Goal: Task Accomplishment & Management: Use online tool/utility

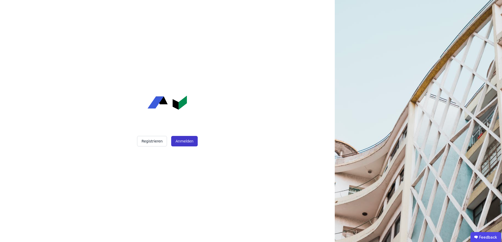
click at [192, 146] on button "Anmelden" at bounding box center [184, 141] width 26 height 10
click at [189, 144] on button "Anmelden" at bounding box center [184, 141] width 26 height 10
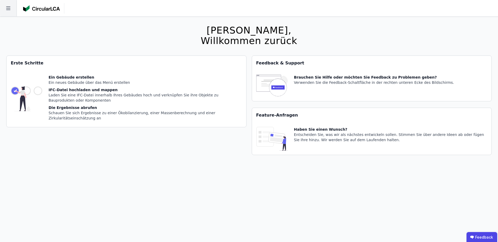
click at [13, 9] on icon at bounding box center [8, 8] width 17 height 17
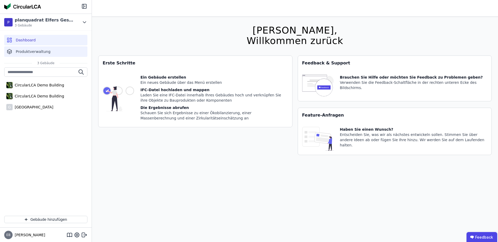
click at [38, 49] on div "Produktverwaltung" at bounding box center [45, 51] width 83 height 10
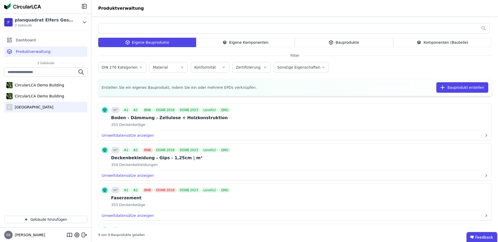
click at [33, 107] on div "[GEOGRAPHIC_DATA]" at bounding box center [33, 107] width 41 height 5
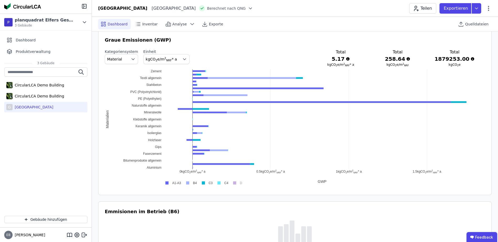
scroll to position [315, 0]
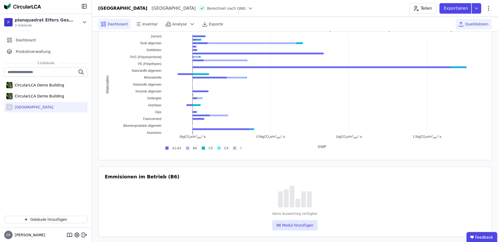
click at [477, 25] on span "Quelldateien" at bounding box center [476, 24] width 23 height 5
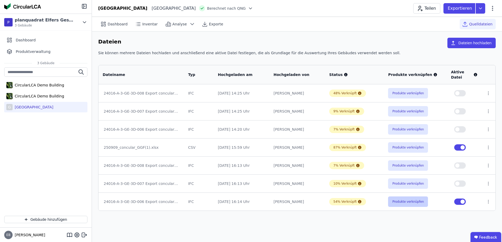
click at [400, 199] on button "Produkte verknüpfen" at bounding box center [408, 202] width 40 height 10
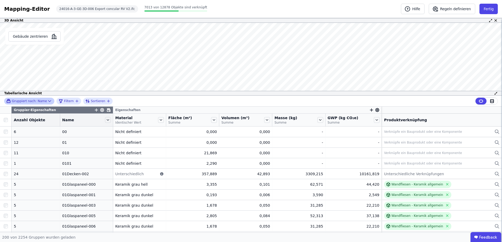
click at [47, 100] on icon at bounding box center [49, 101] width 5 height 5
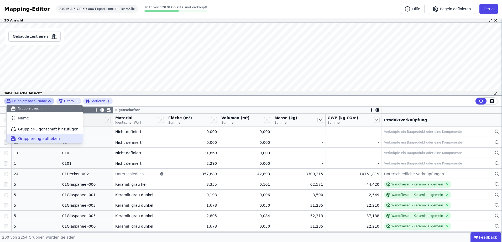
click at [33, 140] on span "Gruppierung aufheben" at bounding box center [39, 138] width 42 height 5
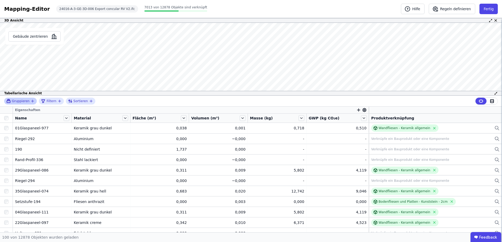
click at [32, 101] on icon "button" at bounding box center [32, 101] width 2 height 0
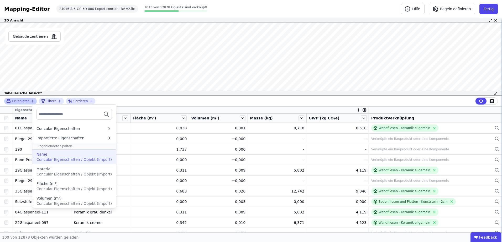
click at [71, 156] on div "Name" at bounding box center [73, 154] width 75 height 5
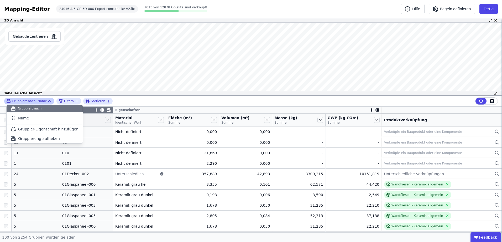
click at [47, 101] on icon at bounding box center [49, 101] width 5 height 5
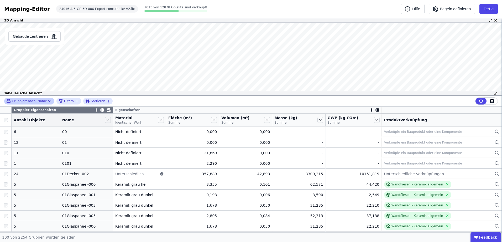
click at [40, 100] on div "Gruppiert nach: Name" at bounding box center [26, 101] width 41 height 4
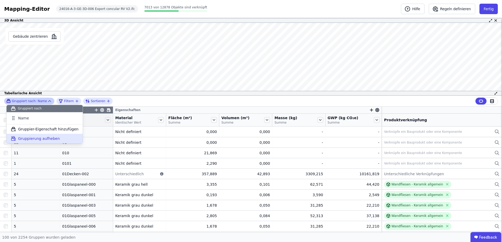
click at [35, 137] on span "Gruppierung aufheben" at bounding box center [39, 138] width 42 height 5
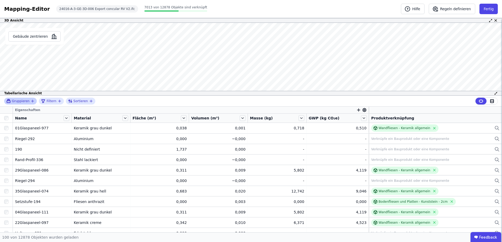
click at [31, 101] on icon "button" at bounding box center [32, 101] width 2 height 0
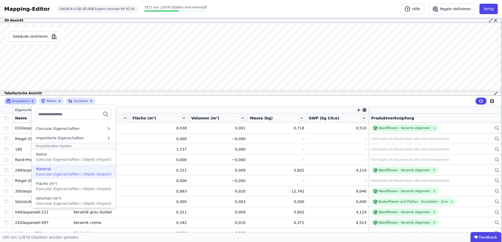
click at [57, 172] on span "Concular Eigenschaften / Objekt (Import)" at bounding box center [73, 174] width 75 height 4
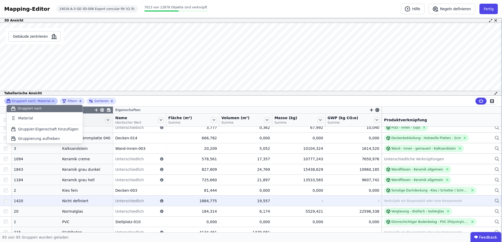
scroll to position [682, 0]
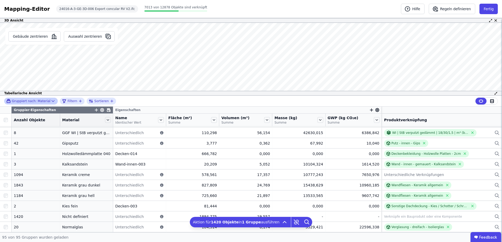
click at [50, 100] on icon at bounding box center [52, 101] width 5 height 5
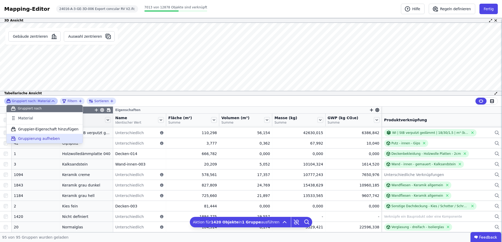
click at [43, 138] on span "Gruppierung aufheben" at bounding box center [39, 138] width 42 height 5
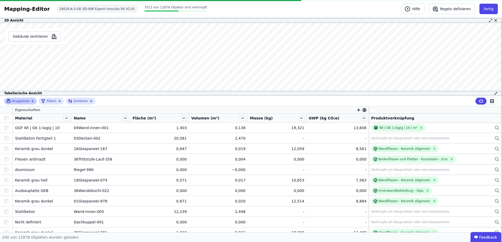
scroll to position [730, 0]
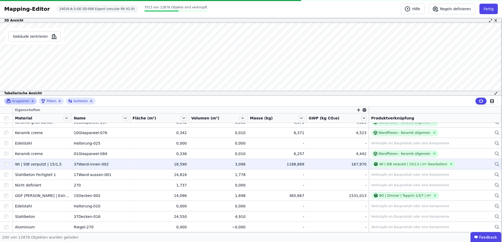
click at [7, 161] on div at bounding box center [6, 164] width 13 height 9
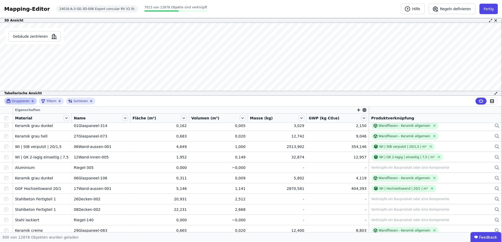
scroll to position [2935, 0]
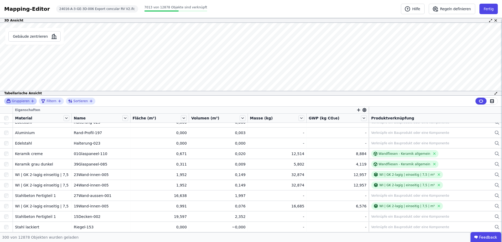
click at [26, 102] on span "Gruppieren" at bounding box center [21, 101] width 18 height 4
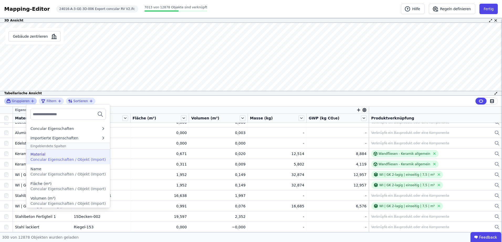
click at [60, 157] on div "Material" at bounding box center [67, 154] width 75 height 5
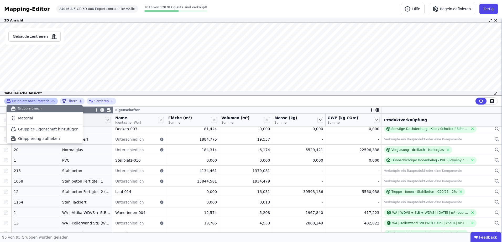
scroll to position [752, 0]
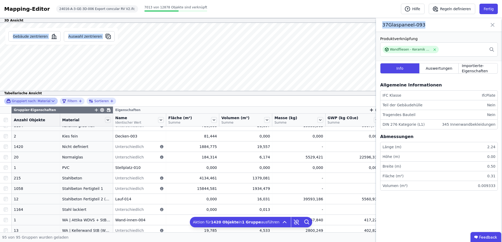
click at [375, 26] on div "Gebäude zentrieren Auswahl zentrieren 37Glaspaneel-093 Produktverknüpfung Wandf…" at bounding box center [251, 59] width 502 height 73
copy div "Gebäude zentrieren Auswahl zentrieren 37Glaspaneel-093"
click at [34, 120] on span "Anzahl Objekte" at bounding box center [29, 120] width 31 height 5
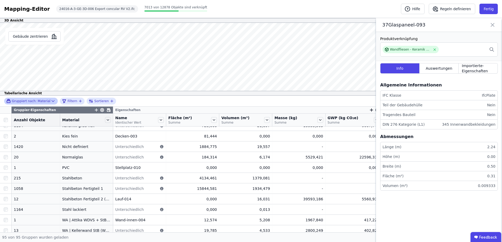
click at [43, 100] on div "Gruppiert nach: Material" at bounding box center [28, 101] width 44 height 4
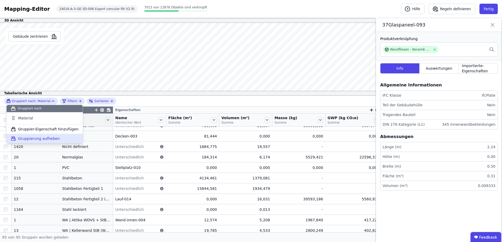
click at [34, 135] on div "Gruppierung aufheben" at bounding box center [45, 138] width 76 height 9
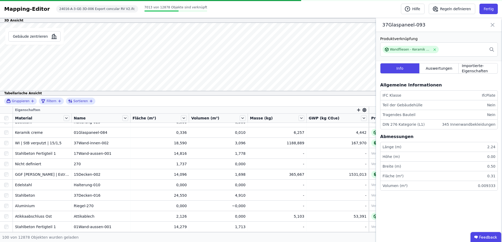
scroll to position [748, 0]
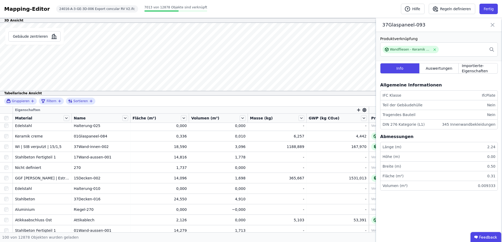
click at [28, 103] on div "Gruppieren" at bounding box center [18, 101] width 24 height 4
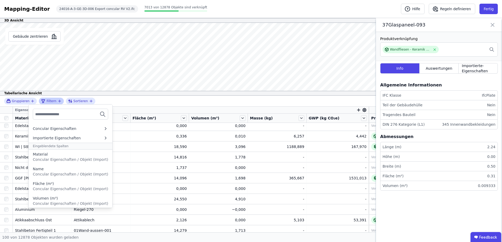
click at [47, 104] on div "Filtern" at bounding box center [49, 101] width 16 height 6
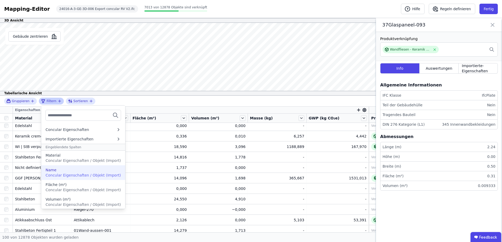
click at [58, 170] on div "Name" at bounding box center [82, 170] width 75 height 5
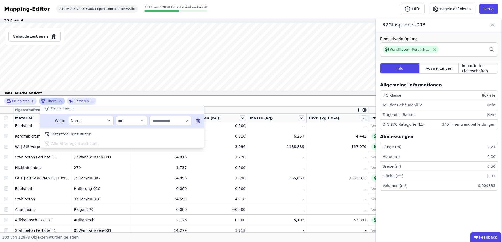
click at [82, 121] on div "Name" at bounding box center [88, 120] width 35 height 5
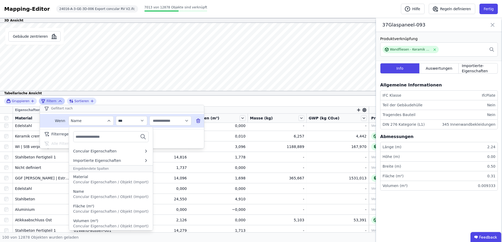
click at [149, 122] on div at bounding box center [170, 120] width 42 height 9
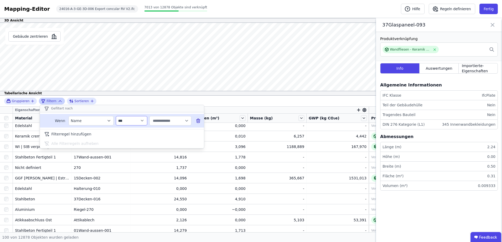
click at [126, 122] on select "**********" at bounding box center [131, 120] width 31 height 9
select select "********"
click at [116, 116] on select "**********" at bounding box center [131, 120] width 31 height 9
click at [171, 122] on input "text" at bounding box center [168, 120] width 33 height 9
type input "****"
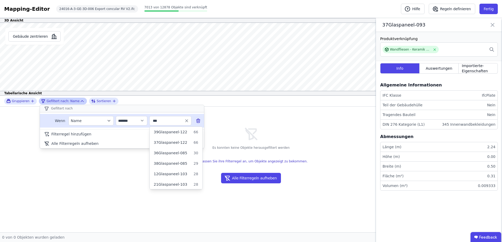
type input "****"
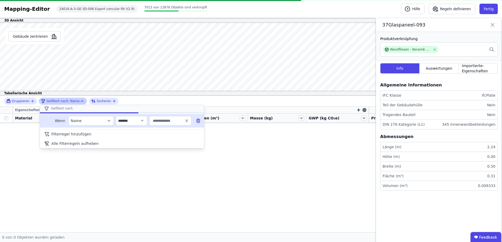
type input "****"
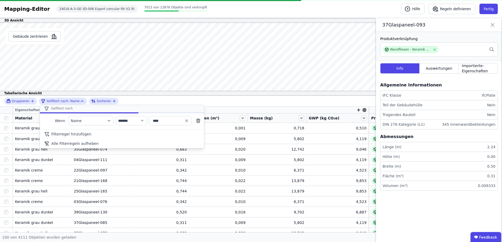
click at [198, 178] on div "**********" at bounding box center [251, 164] width 502 height 137
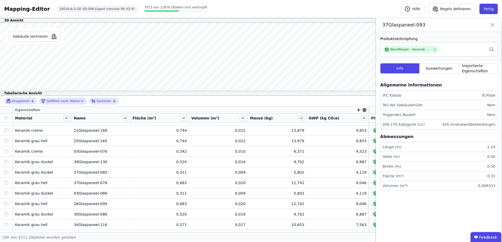
scroll to position [0, 0]
click at [30, 102] on icon "button" at bounding box center [32, 101] width 4 height 4
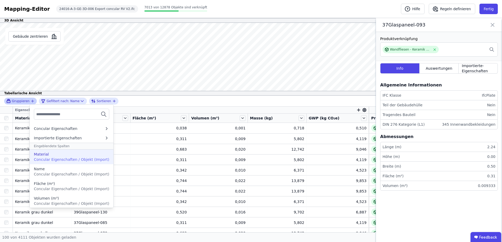
click at [53, 155] on div "Material" at bounding box center [71, 154] width 75 height 5
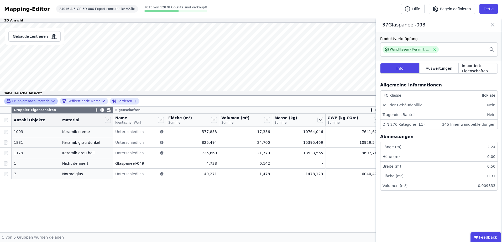
click at [115, 215] on div "Gruppier-Eigenschaften Eigenschaften Anzahl Objekte Material Name Identischer W…" at bounding box center [251, 170] width 502 height 126
click at [92, 100] on div "Gefiltert nach: Name" at bounding box center [81, 101] width 39 height 6
select select "********"
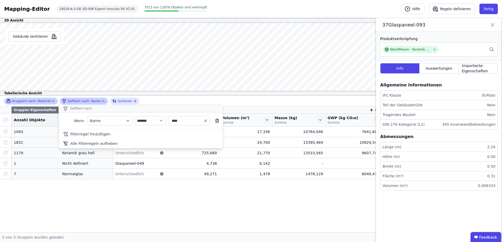
click at [92, 100] on div "Gefiltert nach: Name" at bounding box center [81, 101] width 39 height 6
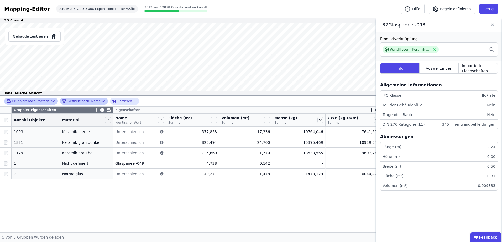
click at [101, 102] on icon at bounding box center [103, 101] width 5 height 5
select select "********"
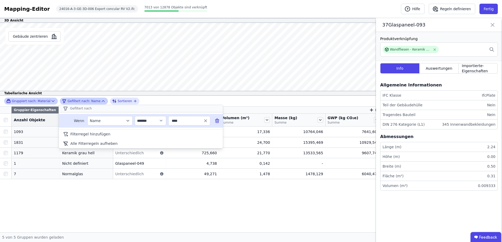
click at [219, 120] on icon at bounding box center [216, 120] width 5 height 5
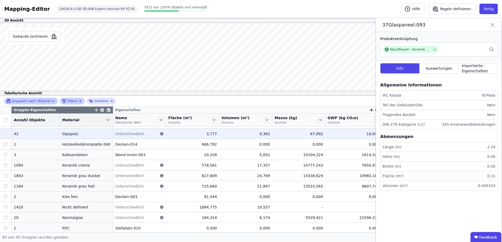
scroll to position [700, 0]
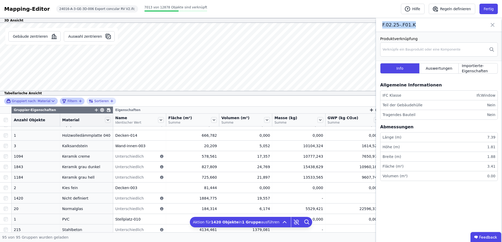
drag, startPoint x: 416, startPoint y: 25, endPoint x: 383, endPoint y: 26, distance: 33.1
click at [383, 26] on span "F.02.25-.F01.K" at bounding box center [421, 24] width 79 height 7
copy span "F.02.25-.F01.K"
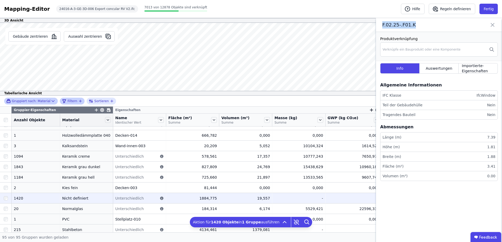
click at [3, 198] on div at bounding box center [5, 198] width 11 height 9
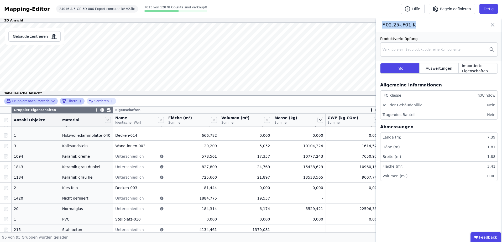
click at [51, 58] on div "Gebäude zentrieren F.02.25-.F01.K Produktverknüpfung Verknüpfe ein Bauprodukt o…" at bounding box center [251, 59] width 502 height 73
click at [97, 58] on div "Gebäude zentrieren F.02.25-.F01.K Produktverknüpfung Verknüpfe ein Bauprodukt o…" at bounding box center [251, 59] width 502 height 73
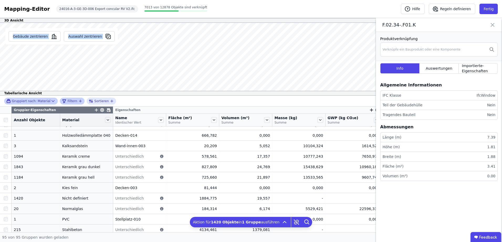
drag, startPoint x: 99, startPoint y: 73, endPoint x: 109, endPoint y: 73, distance: 9.7
drag, startPoint x: 107, startPoint y: 42, endPoint x: 110, endPoint y: 74, distance: 32.2
click at [110, 74] on div "Gebäude zentrieren Auswahl zentrieren F.02.34-.F01.K Produktverknüpfung Verknüp…" at bounding box center [251, 59] width 502 height 73
click at [112, 58] on div "Gebäude zentrieren Auswahl zentrieren" at bounding box center [61, 59] width 123 height 73
drag, startPoint x: 418, startPoint y: 24, endPoint x: 382, endPoint y: 27, distance: 36.1
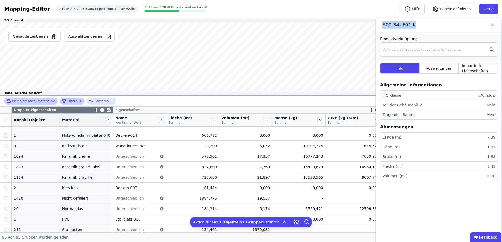
click at [382, 27] on div "F.02.34-.F01.K" at bounding box center [439, 25] width 126 height 14
copy span "F.02.34-.F01.K"
click at [3, 120] on div at bounding box center [5, 120] width 11 height 7
click at [39, 103] on div "Gruppiert nach: Material" at bounding box center [28, 101] width 44 height 4
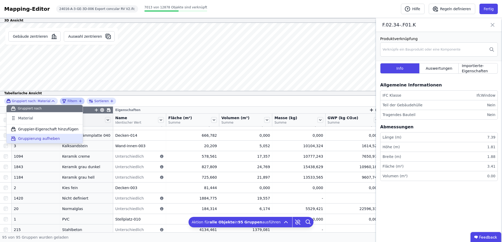
click at [38, 135] on div "Gruppierung aufheben" at bounding box center [45, 138] width 76 height 9
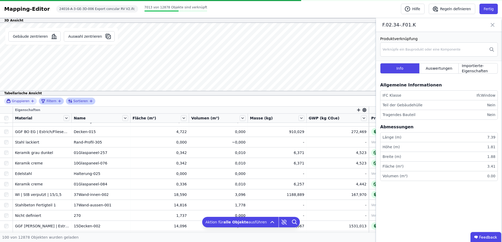
scroll to position [696, 0]
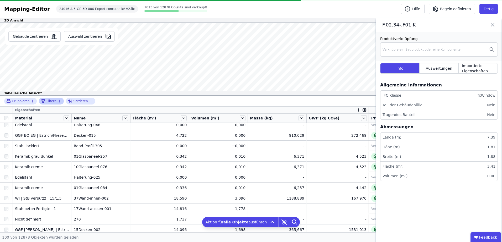
click at [54, 101] on div "Filtern" at bounding box center [49, 101] width 16 height 6
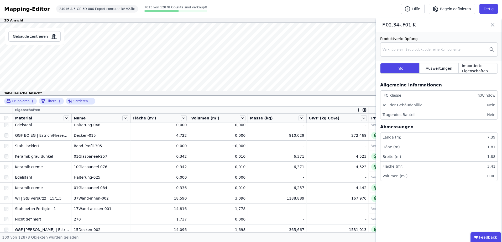
click at [123, 104] on div "Gruppieren Filtern Sortieren" at bounding box center [251, 101] width 502 height 11
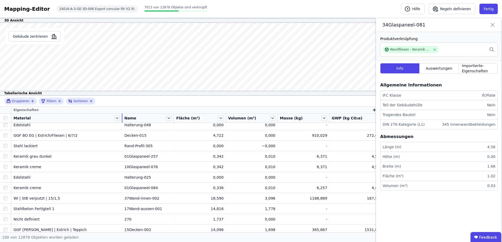
drag, startPoint x: 71, startPoint y: 122, endPoint x: 63, endPoint y: 108, distance: 15.9
click at [119, 120] on div "Material" at bounding box center [66, 118] width 110 height 9
click at [54, 99] on div "Filtern" at bounding box center [49, 101] width 16 height 6
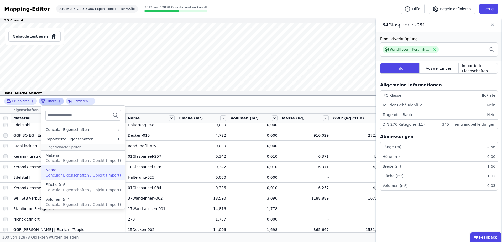
click at [71, 170] on div "Name" at bounding box center [82, 170] width 75 height 5
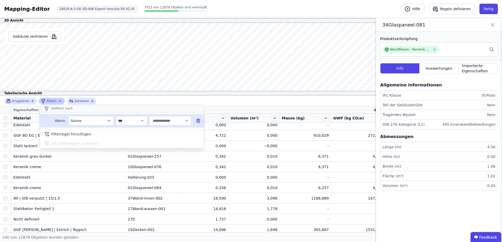
click at [169, 119] on input "text" at bounding box center [168, 120] width 33 height 9
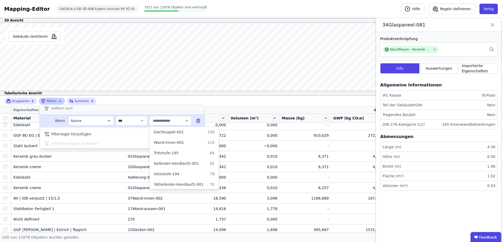
type input "*"
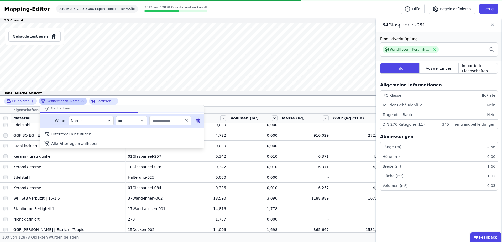
type input "*"
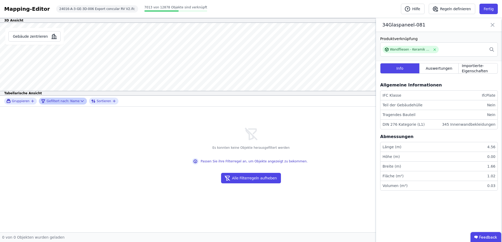
click at [103, 190] on div "Gruppieren Gefiltert nach: Name Sortieren Es konnten keine Objekte herausgefilt…" at bounding box center [251, 164] width 502 height 137
click at [262, 179] on button "Alle Filterregeln aufheben" at bounding box center [251, 178] width 60 height 10
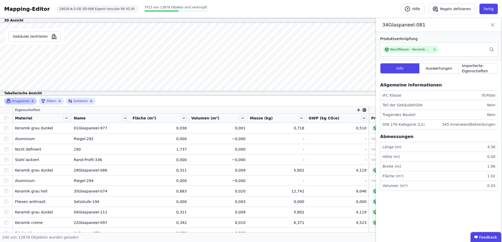
click at [24, 102] on span "Gruppieren" at bounding box center [21, 101] width 18 height 4
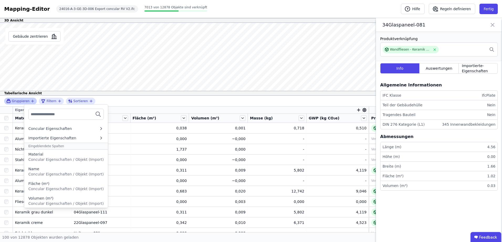
click at [24, 102] on span "Gruppieren" at bounding box center [21, 101] width 18 height 4
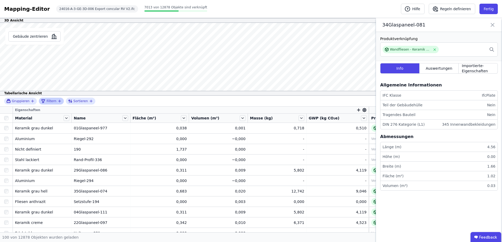
scroll to position [35, 0]
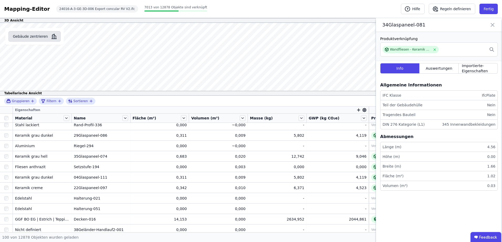
click at [45, 33] on button "Gebäude zentrieren" at bounding box center [34, 36] width 52 height 10
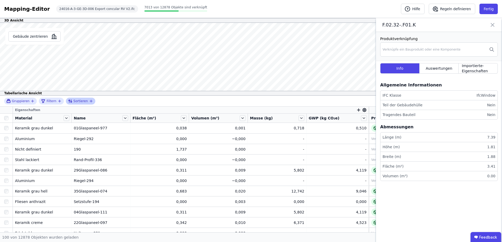
click at [81, 103] on span "Sortieren" at bounding box center [80, 101] width 14 height 4
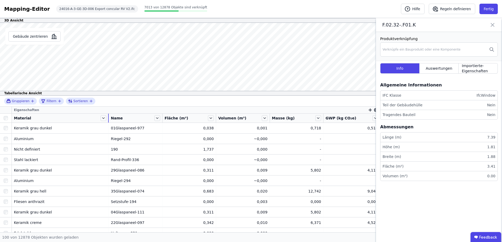
drag, startPoint x: 71, startPoint y: 119, endPoint x: 105, endPoint y: 118, distance: 33.9
click at [105, 118] on div "Material" at bounding box center [60, 118] width 97 height 9
click at [59, 104] on div "Filtern" at bounding box center [51, 101] width 20 height 6
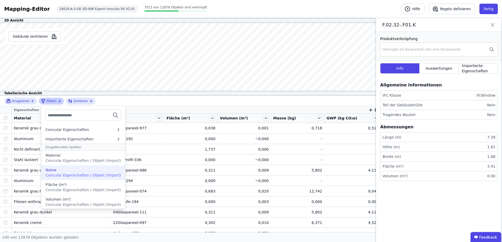
click at [60, 168] on div "Name" at bounding box center [82, 170] width 75 height 5
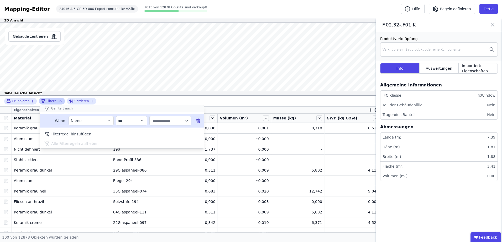
click at [171, 122] on input "text" at bounding box center [168, 120] width 33 height 9
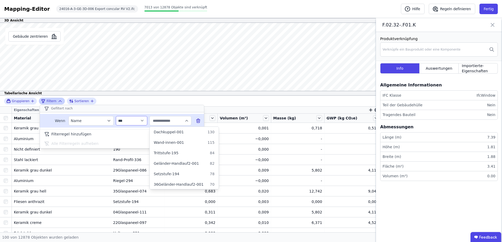
click at [144, 122] on select "**********" at bounding box center [131, 120] width 31 height 9
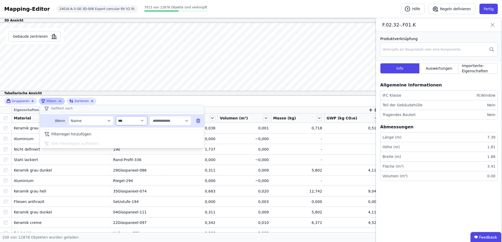
select select "********"
click at [116, 116] on select "**********" at bounding box center [131, 120] width 31 height 9
click at [169, 121] on input "text" at bounding box center [168, 120] width 33 height 9
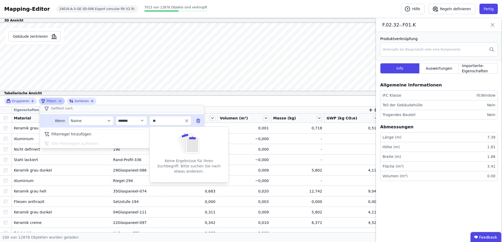
type input "*"
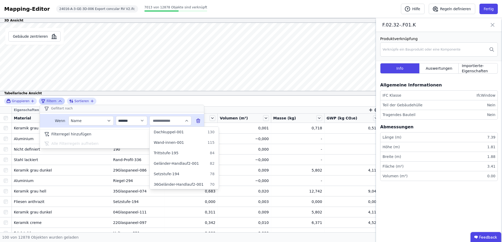
type input "*"
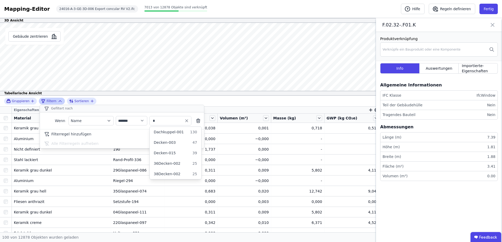
type input "*"
click at [123, 146] on div "Filterregel hinzufügen Alle Filterregeln aufheben" at bounding box center [122, 138] width 164 height 19
type input "*"
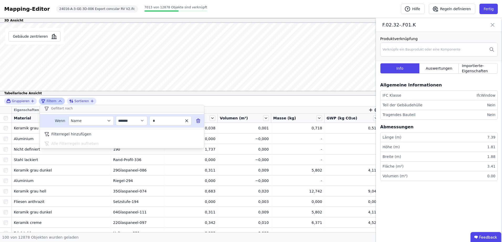
click at [188, 122] on icon "button" at bounding box center [186, 121] width 5 height 5
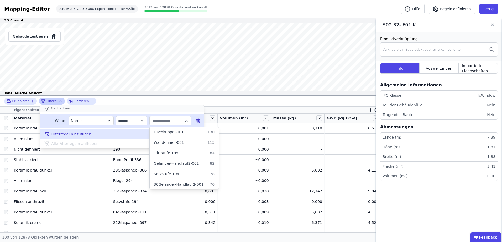
click at [67, 133] on span "Filterregel hinzufügen" at bounding box center [71, 134] width 40 height 5
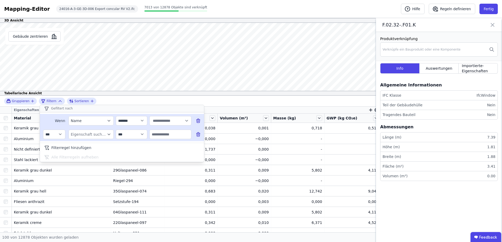
click at [198, 134] on icon at bounding box center [198, 134] width 0 height 1
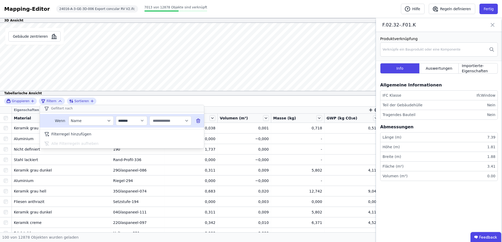
click at [107, 122] on icon "filter_by" at bounding box center [109, 121] width 5 height 5
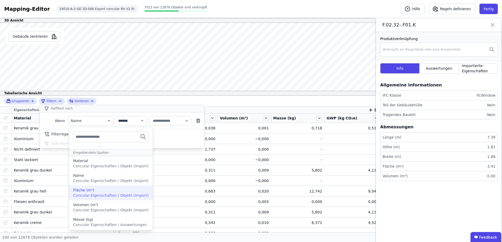
scroll to position [30, 0]
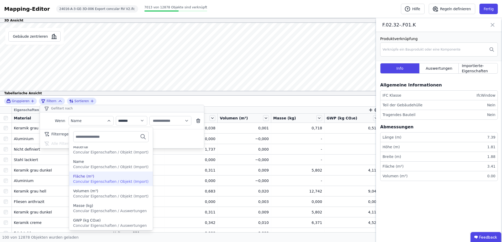
click at [109, 182] on span "Concular Eigenschaften / Objekt (Import)" at bounding box center [110, 182] width 75 height 4
select select "**"
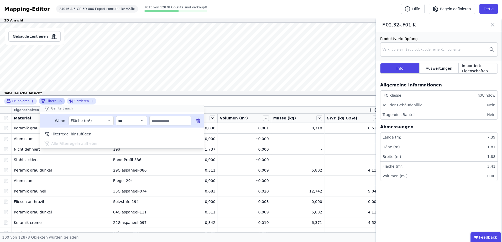
click at [161, 121] on input "text" at bounding box center [170, 120] width 41 height 9
type input "****"
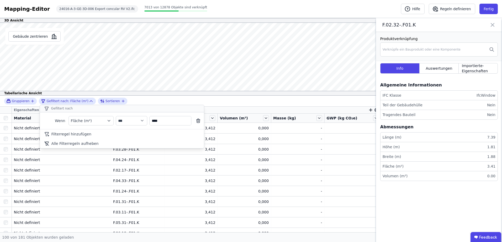
click at [90, 192] on div "**********" at bounding box center [251, 164] width 502 height 137
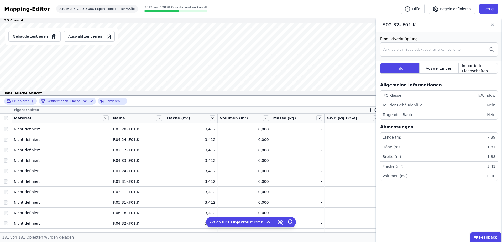
scroll to position [0, 0]
click at [121, 102] on icon "button" at bounding box center [123, 101] width 4 height 4
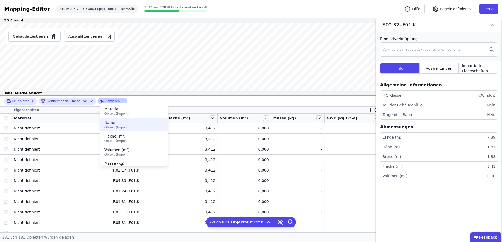
click at [110, 124] on span "Name" at bounding box center [133, 122] width 59 height 5
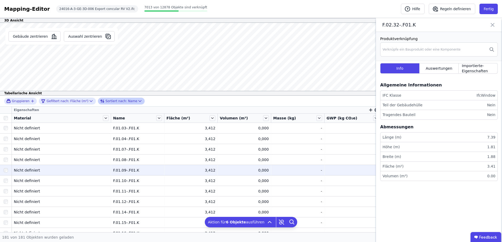
scroll to position [35, 0]
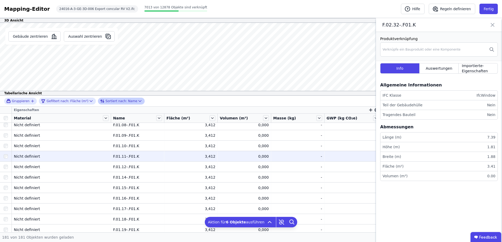
click at [6, 159] on div at bounding box center [6, 156] width 12 height 9
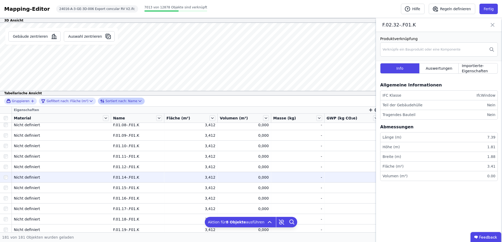
click at [7, 180] on div at bounding box center [6, 177] width 12 height 9
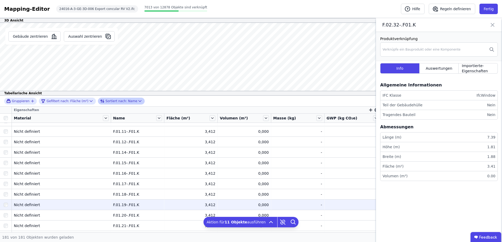
scroll to position [70, 0]
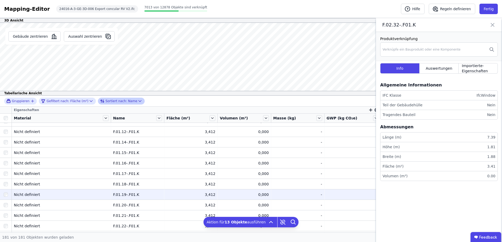
click at [4, 198] on div at bounding box center [6, 194] width 12 height 9
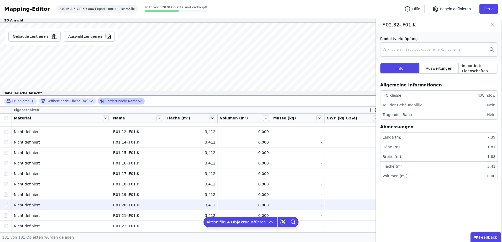
click at [6, 208] on div at bounding box center [6, 205] width 12 height 9
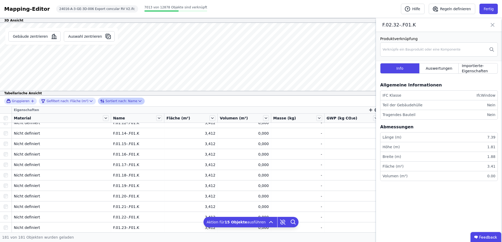
scroll to position [140, 0]
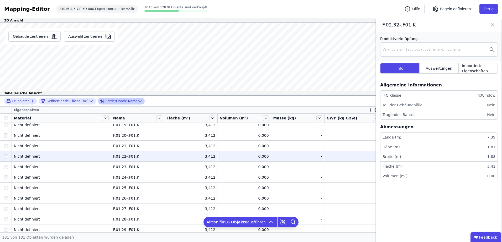
click at [4, 153] on div at bounding box center [6, 156] width 12 height 9
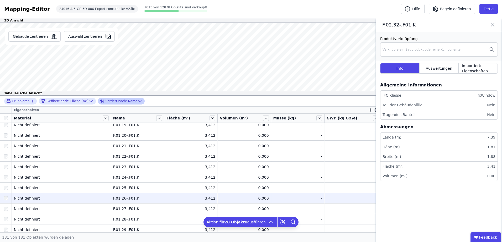
click at [7, 201] on div at bounding box center [6, 198] width 12 height 9
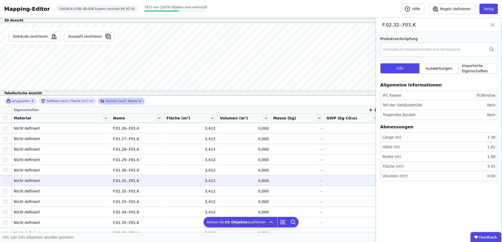
click at [6, 177] on div at bounding box center [6, 180] width 12 height 9
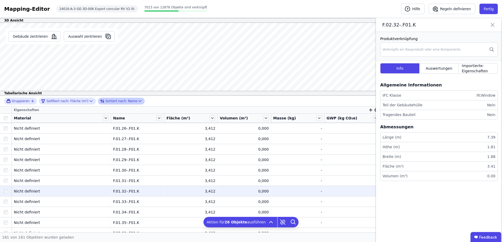
click at [6, 189] on div at bounding box center [6, 191] width 12 height 9
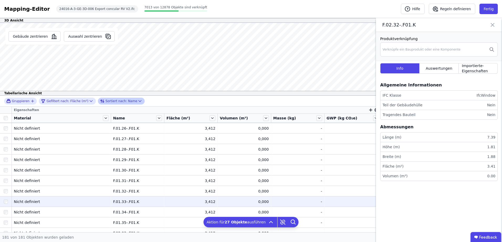
click at [7, 204] on div at bounding box center [6, 201] width 12 height 9
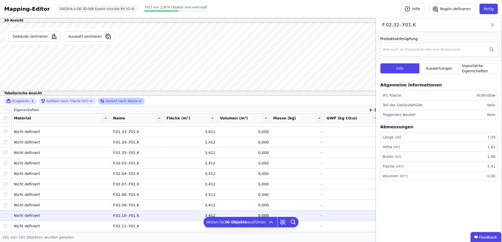
scroll to position [245, 0]
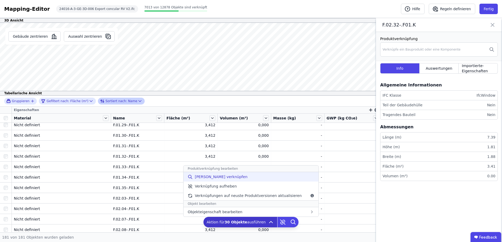
click at [234, 180] on div "[PERSON_NAME] verknüpfen" at bounding box center [250, 176] width 135 height 9
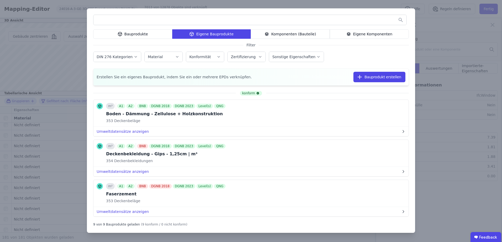
click at [350, 36] on icon at bounding box center [348, 34] width 5 height 6
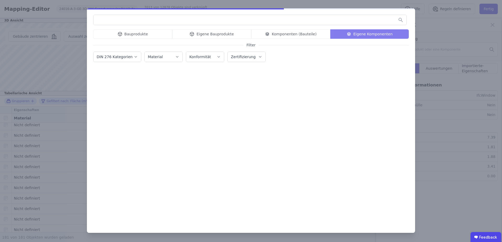
click at [316, 23] on input "text" at bounding box center [249, 19] width 313 height 9
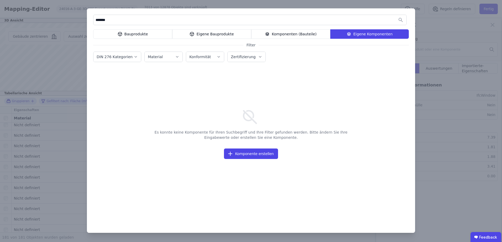
type input "*******"
click at [308, 30] on div "Komponenten (Bauteile)" at bounding box center [290, 33] width 79 height 9
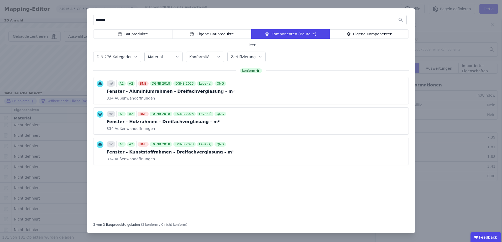
click at [132, 34] on div "Bauprodukte" at bounding box center [132, 33] width 79 height 9
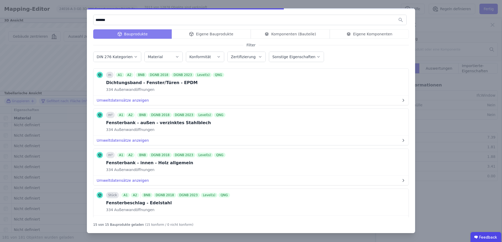
click at [237, 35] on div "Eigene Bauprodukte" at bounding box center [211, 33] width 79 height 9
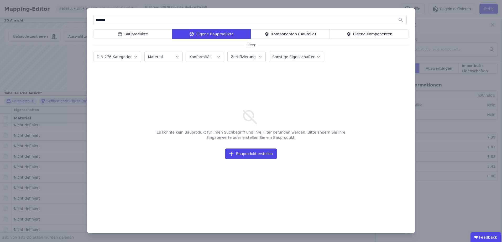
click at [377, 30] on div "Eigene Komponenten" at bounding box center [369, 33] width 79 height 9
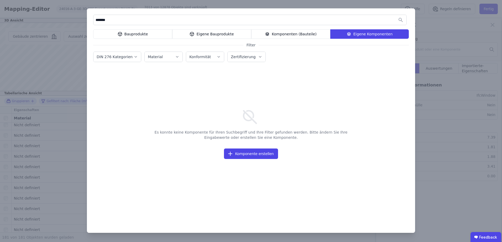
drag, startPoint x: 206, startPoint y: 19, endPoint x: 86, endPoint y: 16, distance: 120.5
click at [86, 16] on div "******* Bauprodukte Eigene Bauprodukte Komponenten (Bauteile) Eigene Komponente…" at bounding box center [251, 121] width 502 height 242
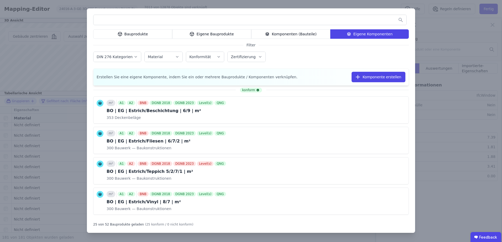
click at [297, 34] on div "Komponenten (Bauteile)" at bounding box center [290, 33] width 79 height 9
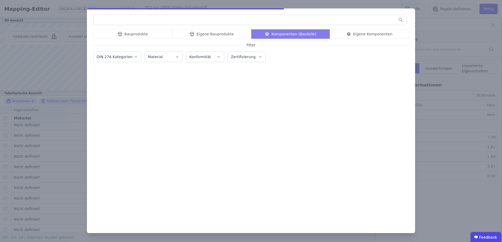
click at [252, 23] on input "text" at bounding box center [249, 19] width 313 height 9
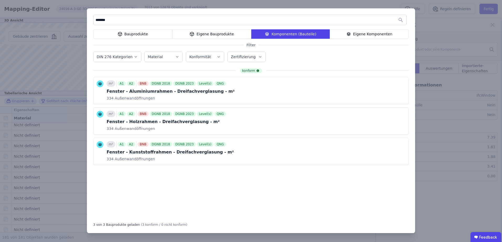
type input "*******"
click at [400, 121] on icon at bounding box center [400, 121] width 5 height 6
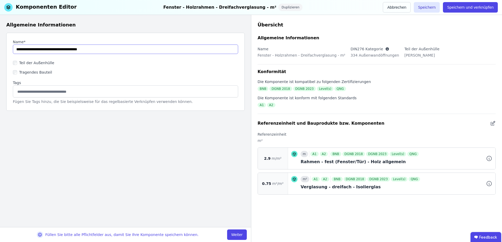
drag, startPoint x: 28, startPoint y: 49, endPoint x: 48, endPoint y: 46, distance: 20.3
click at [28, 49] on input "string" at bounding box center [125, 49] width 225 height 9
drag, startPoint x: 98, startPoint y: 50, endPoint x: 40, endPoint y: 50, distance: 57.7
click at [40, 50] on input "string" at bounding box center [125, 49] width 225 height 9
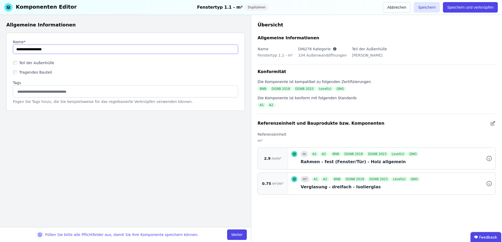
drag, startPoint x: 68, startPoint y: 47, endPoint x: 13, endPoint y: 46, distance: 55.9
click at [13, 46] on div "Name* Teil der Außenhülle Tragendes Bauteil Tags Fügen Sie Tags hinzu, die Sie …" at bounding box center [125, 72] width 238 height 78
click at [76, 50] on input "string" at bounding box center [125, 49] width 225 height 9
type input "**********"
click at [236, 235] on button "Weiter" at bounding box center [237, 235] width 20 height 10
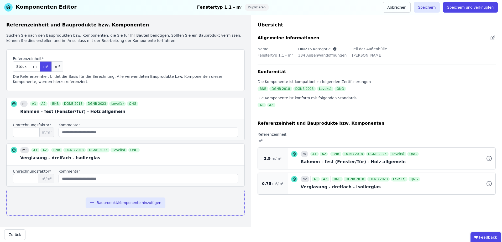
click at [55, 67] on span "m³" at bounding box center [57, 66] width 5 height 5
click at [33, 65] on span "m" at bounding box center [35, 66] width 4 height 5
click at [44, 66] on span "m²" at bounding box center [45, 66] width 5 height 5
click at [56, 66] on span "m³" at bounding box center [57, 66] width 5 height 5
click at [44, 67] on span "m²" at bounding box center [45, 66] width 5 height 5
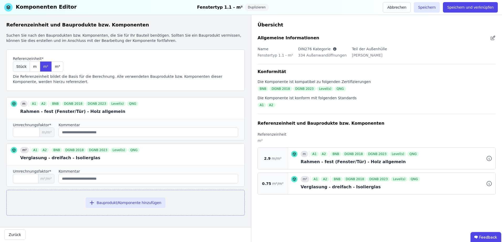
click at [22, 67] on span "Stück" at bounding box center [21, 66] width 10 height 5
click at [40, 66] on div "m²" at bounding box center [46, 66] width 12 height 10
click at [23, 67] on span "Stück" at bounding box center [21, 66] width 10 height 5
click at [34, 66] on span "m" at bounding box center [35, 66] width 4 height 5
click at [43, 68] on span "m²" at bounding box center [45, 66] width 5 height 5
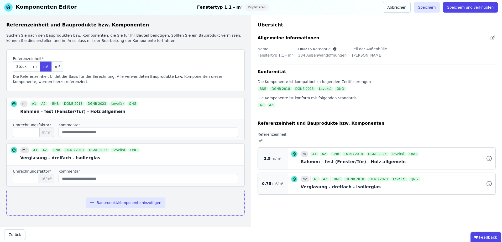
click at [58, 67] on div "m³" at bounding box center [58, 66] width 12 height 10
click at [35, 68] on div "m" at bounding box center [35, 66] width 10 height 10
click at [45, 66] on span "m²" at bounding box center [45, 66] width 5 height 5
click at [24, 68] on span "Stück" at bounding box center [21, 66] width 10 height 5
click at [33, 67] on span "m" at bounding box center [35, 66] width 4 height 5
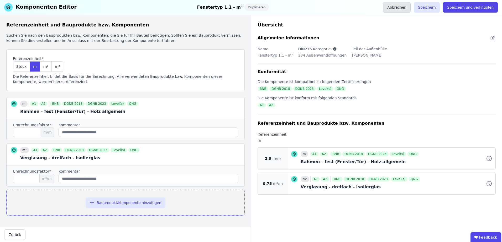
click at [405, 5] on button "Abbrechen" at bounding box center [397, 7] width 28 height 10
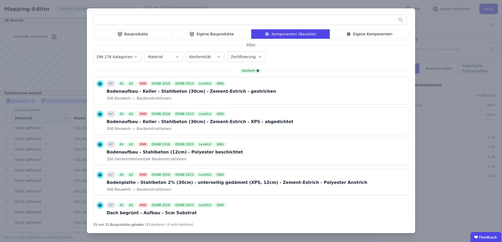
click at [199, 34] on div "Eigene Bauprodukte" at bounding box center [211, 33] width 79 height 9
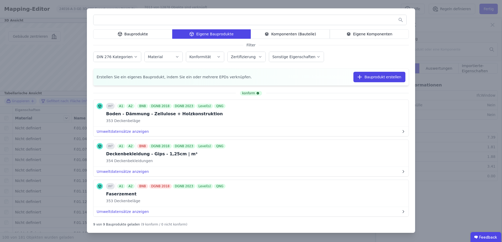
click at [311, 34] on div "Komponenten (Bauteile)" at bounding box center [290, 33] width 79 height 9
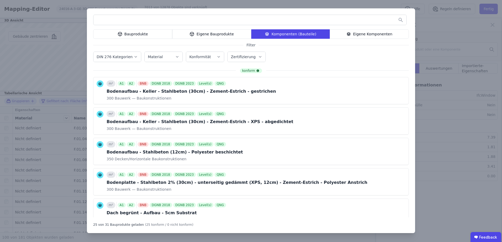
click at [244, 23] on input "text" at bounding box center [249, 19] width 313 height 9
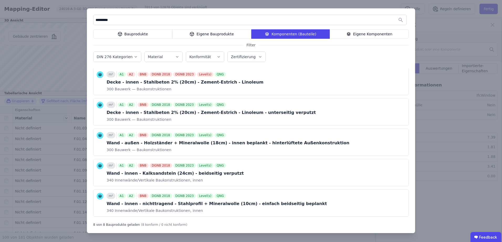
scroll to position [105, 0]
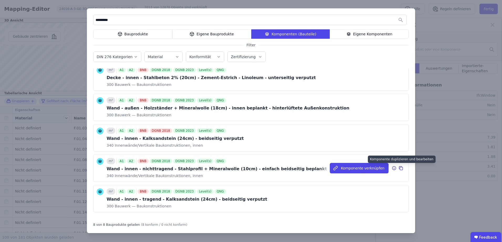
type input "*********"
click at [400, 169] on icon at bounding box center [401, 168] width 3 height 3
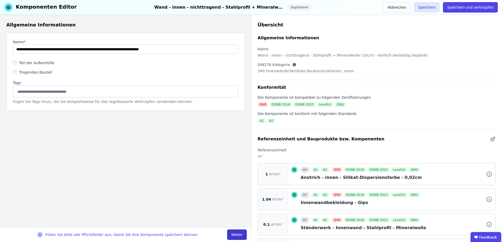
click at [237, 232] on button "Weiter" at bounding box center [237, 235] width 20 height 10
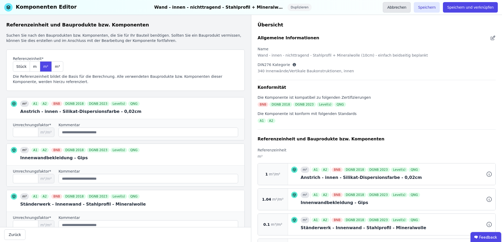
click at [399, 9] on button "Abbrechen" at bounding box center [397, 7] width 28 height 10
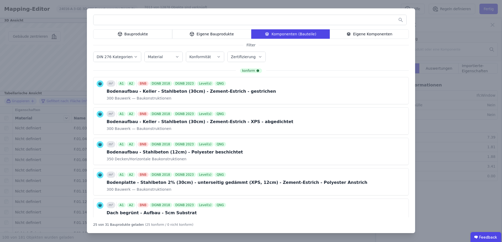
click at [373, 32] on div "Eigene Komponenten" at bounding box center [369, 33] width 79 height 9
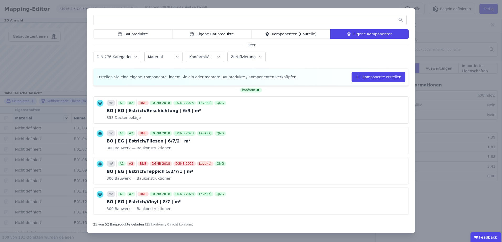
click at [132, 35] on div "Bauprodukte" at bounding box center [132, 33] width 79 height 9
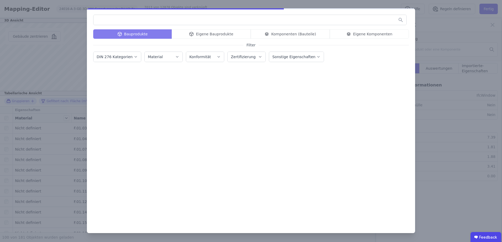
click at [223, 37] on div "Bauprodukte Eigene Bauprodukte Komponenten (Bauteile) Eigene Komponenten" at bounding box center [250, 33] width 315 height 9
click at [281, 32] on div "Komponenten (Bauteile)" at bounding box center [290, 33] width 79 height 9
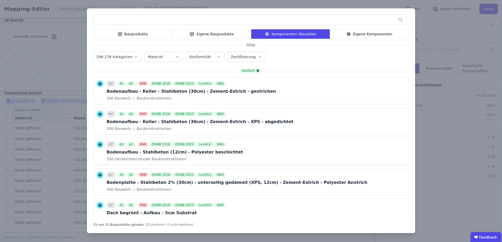
click at [247, 20] on input "text" at bounding box center [249, 19] width 313 height 9
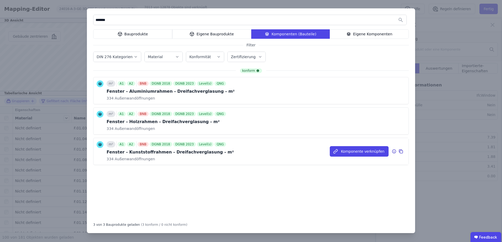
type input "*******"
click at [395, 152] on icon at bounding box center [394, 152] width 5 height 6
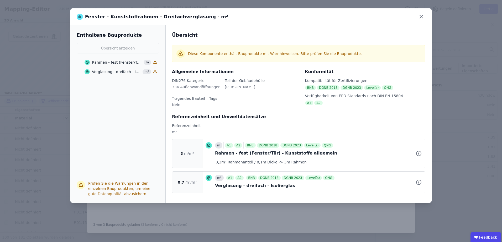
click at [134, 64] on div "Rahmen - fest (Fenster/Tür) - Kunststoffe allgemein" at bounding box center [117, 62] width 50 height 5
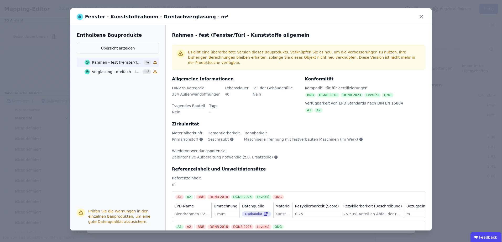
click at [131, 67] on div "Verglasung - dreifach - Isolierglas m²" at bounding box center [120, 71] width 72 height 9
click at [426, 16] on div "Fenster - Kunststoffrahmen - Dreifachverglasung - m²" at bounding box center [250, 16] width 361 height 17
click at [422, 18] on icon at bounding box center [420, 16] width 3 height 3
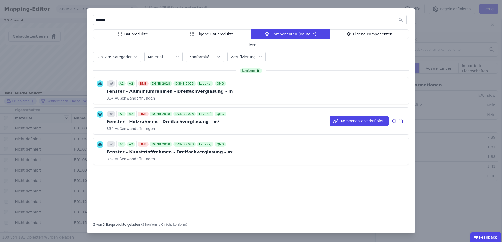
click at [400, 120] on icon at bounding box center [400, 121] width 5 height 6
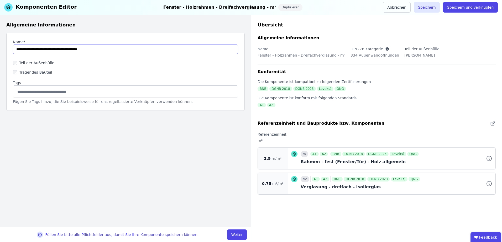
drag, startPoint x: 106, startPoint y: 50, endPoint x: -34, endPoint y: 46, distance: 140.2
click at [0, 46] on html "P planquadrat Elfers Geskes Krämer GmbH 3 Gebäude Dashboard Produktverwaltung 3…" at bounding box center [251, 121] width 502 height 242
paste input "**********"
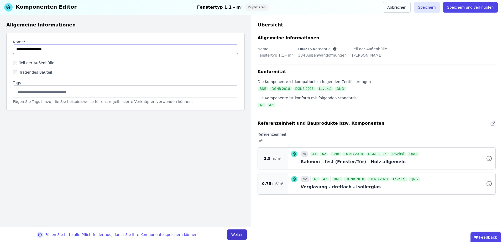
type input "**********"
click at [229, 231] on button "Weiter" at bounding box center [237, 235] width 20 height 10
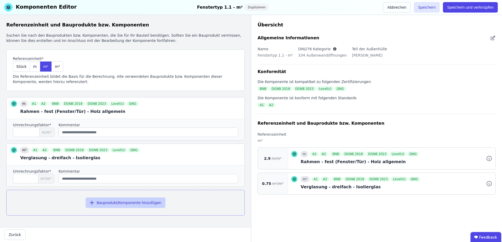
click at [115, 202] on button "Bauprodukt/Komponente hinzufügen" at bounding box center [126, 203] width 80 height 10
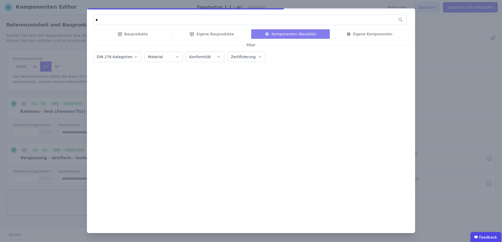
click at [196, 33] on div "Bauprodukte Eigene Bauprodukte Komponenten (Bauteile) Eigene Komponenten" at bounding box center [250, 33] width 315 height 9
click at [201, 35] on div "Bauprodukte Eigene Bauprodukte Komponenten (Bauteile) Eigene Komponenten" at bounding box center [250, 33] width 315 height 9
click at [167, 24] on input "*" at bounding box center [249, 19] width 313 height 9
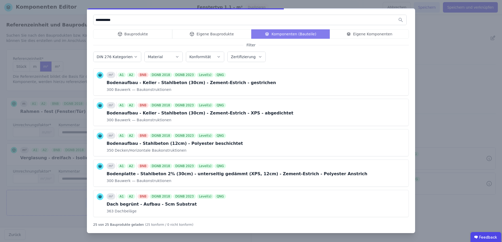
click at [202, 35] on div "Bauprodukte Eigene Bauprodukte Komponenten (Bauteile) Eigene Komponenten" at bounding box center [250, 33] width 315 height 9
click at [192, 35] on div "Bauprodukte Eigene Bauprodukte Komponenten (Bauteile) Eigene Komponenten" at bounding box center [250, 33] width 315 height 9
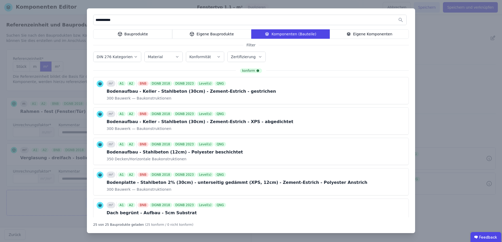
click at [222, 36] on div "Eigene Bauprodukte" at bounding box center [211, 33] width 79 height 9
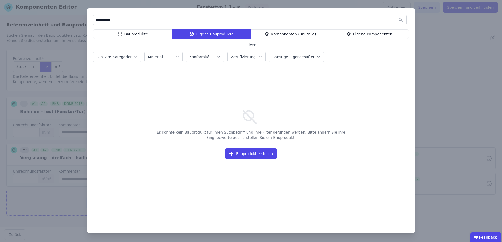
click at [152, 36] on div "Bauprodukte" at bounding box center [132, 33] width 79 height 9
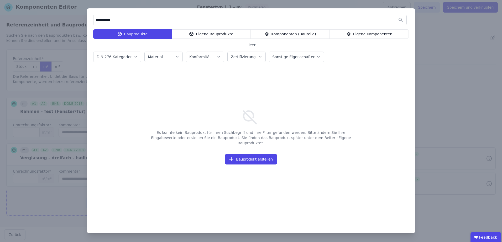
drag, startPoint x: 121, startPoint y: 20, endPoint x: 41, endPoint y: 17, distance: 80.4
click at [41, 17] on div "**********" at bounding box center [251, 121] width 502 height 242
click at [204, 36] on div "Eigene Bauprodukte" at bounding box center [211, 33] width 79 height 9
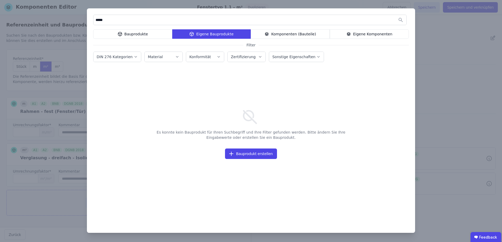
click at [149, 22] on input "*****" at bounding box center [249, 19] width 313 height 9
drag, startPoint x: 149, startPoint y: 22, endPoint x: 67, endPoint y: 17, distance: 82.0
click at [67, 17] on div "*** Bauprodukte Eigene Bauprodukte Komponenten (Bauteile) Eigene Komponenten Fi…" at bounding box center [251, 121] width 502 height 242
click at [145, 33] on div "Bauprodukte" at bounding box center [132, 33] width 79 height 9
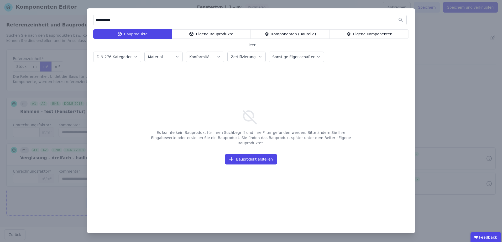
click at [298, 36] on div "Komponenten (Bauteile)" at bounding box center [290, 33] width 79 height 9
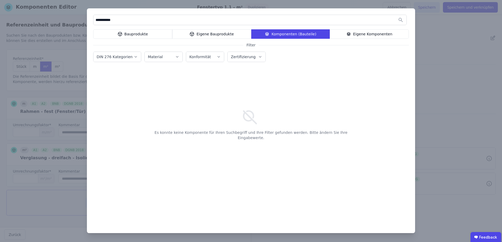
click at [138, 33] on div "Bauprodukte" at bounding box center [132, 33] width 79 height 9
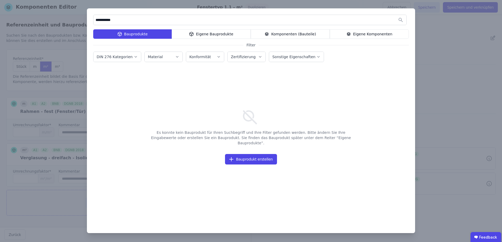
drag, startPoint x: 75, startPoint y: 17, endPoint x: 52, endPoint y: 15, distance: 22.6
click at [52, 15] on div "**********" at bounding box center [251, 121] width 502 height 242
type input "**********"
click at [200, 41] on div "**********" at bounding box center [251, 120] width 328 height 225
click at [205, 34] on div "Eigene Bauprodukte" at bounding box center [211, 33] width 79 height 9
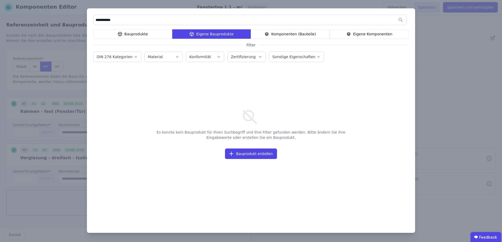
drag, startPoint x: 277, startPoint y: 37, endPoint x: 285, endPoint y: 31, distance: 9.8
click at [277, 36] on div "Komponenten (Bauteile)" at bounding box center [290, 33] width 79 height 9
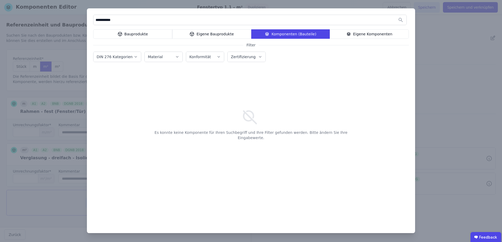
click at [356, 36] on div "Eigene Komponenten" at bounding box center [369, 33] width 79 height 9
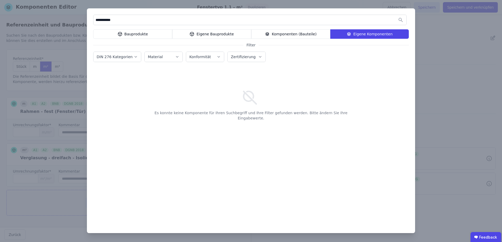
click at [153, 33] on div "Bauprodukte" at bounding box center [132, 33] width 79 height 9
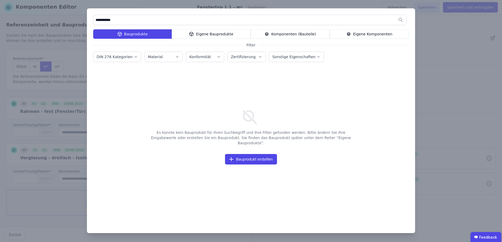
click at [83, 57] on div "**********" at bounding box center [251, 121] width 502 height 242
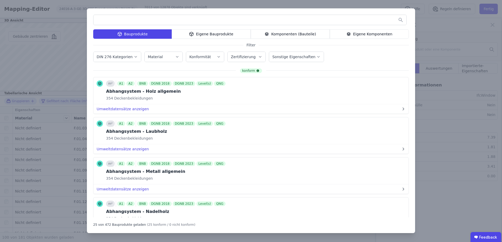
click at [272, 33] on div "Komponenten (Bauteile)" at bounding box center [290, 33] width 79 height 9
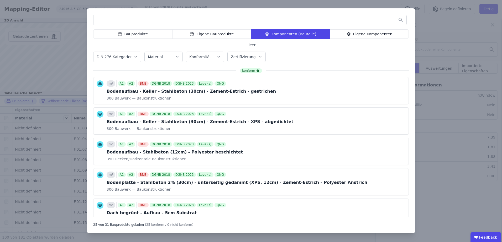
click at [242, 20] on input "text" at bounding box center [249, 19] width 313 height 9
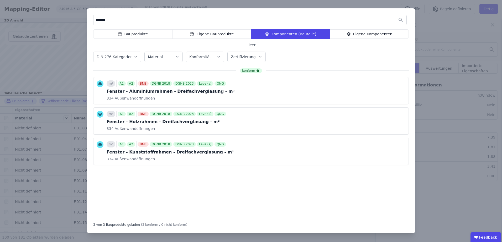
type input "*******"
click at [444, 35] on div "******* Bauprodukte Eigene Bauprodukte Komponenten (Bauteile) Eigene Komponente…" at bounding box center [251, 121] width 502 height 242
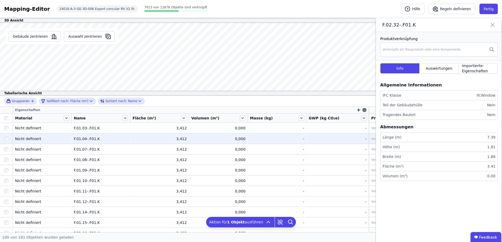
click at [8, 137] on div at bounding box center [6, 138] width 13 height 9
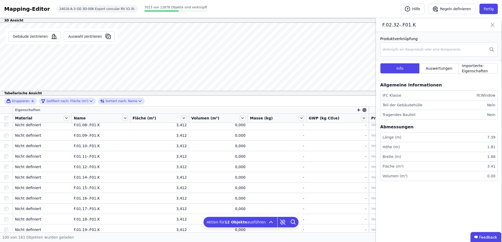
scroll to position [105, 0]
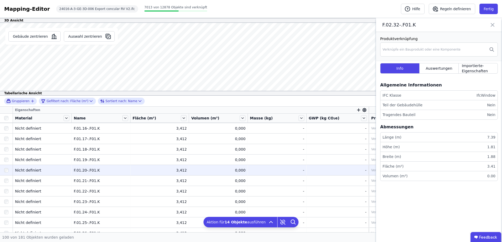
click at [6, 168] on div at bounding box center [6, 170] width 13 height 9
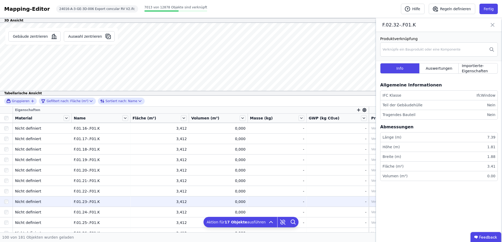
click at [7, 204] on div at bounding box center [6, 201] width 13 height 9
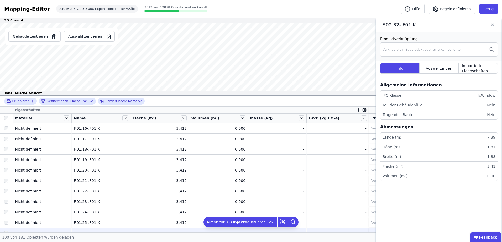
scroll to position [175, 0]
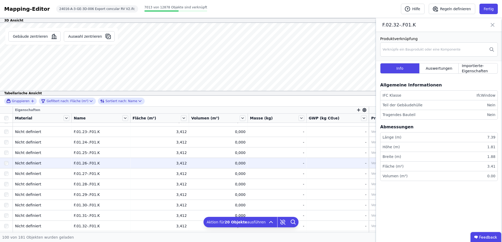
click at [5, 161] on div at bounding box center [6, 163] width 13 height 9
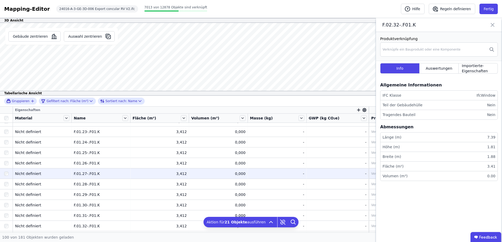
click at [7, 171] on div at bounding box center [6, 173] width 13 height 9
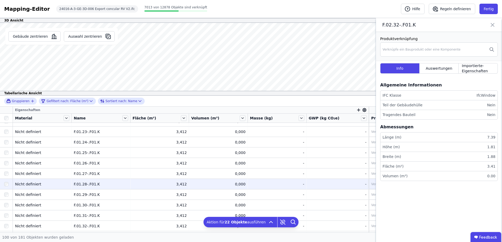
click at [7, 182] on div at bounding box center [6, 184] width 13 height 9
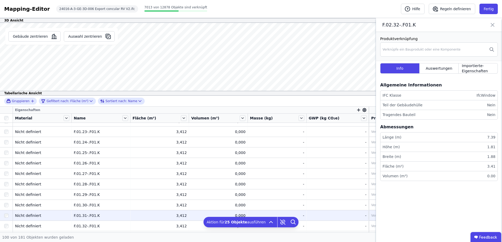
click at [7, 211] on div at bounding box center [6, 215] width 13 height 9
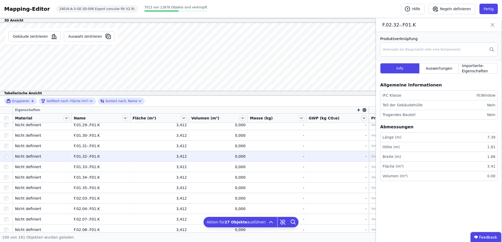
click at [5, 154] on div at bounding box center [6, 156] width 13 height 9
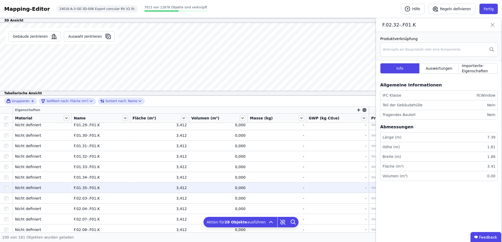
scroll to position [280, 0]
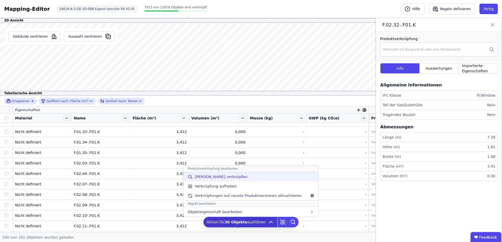
click at [245, 178] on div "[PERSON_NAME] verknüpfen" at bounding box center [250, 176] width 135 height 9
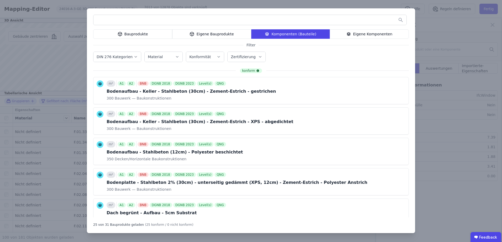
click at [277, 17] on input "text" at bounding box center [249, 19] width 313 height 9
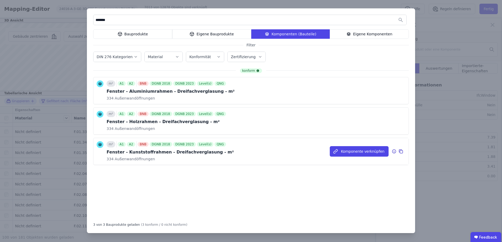
type input "*******"
click at [402, 151] on icon at bounding box center [401, 152] width 3 height 3
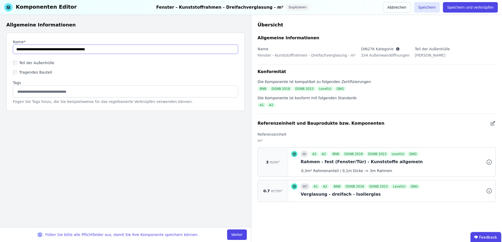
drag, startPoint x: 76, startPoint y: 49, endPoint x: -17, endPoint y: 48, distance: 92.4
click at [0, 48] on html "P planquadrat Elfers Geskes Krämer GmbH 3 Gebäude Dashboard Produktverwaltung 3…" at bounding box center [251, 121] width 502 height 242
paste input "**********"
drag, startPoint x: 118, startPoint y: 47, endPoint x: 99, endPoint y: 55, distance: 20.9
click at [118, 47] on input "string" at bounding box center [125, 49] width 225 height 9
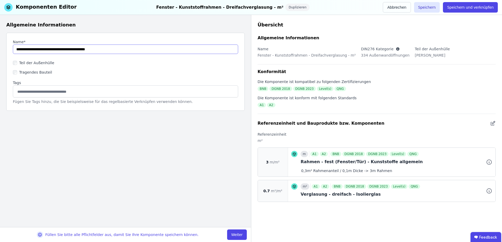
click at [106, 52] on input "string" at bounding box center [125, 49] width 225 height 9
drag, startPoint x: 98, startPoint y: 51, endPoint x: 28, endPoint y: 49, distance: 69.8
click at [28, 49] on input "string" at bounding box center [125, 49] width 225 height 9
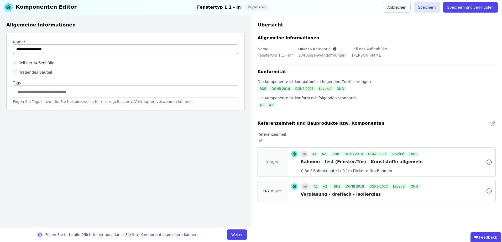
drag, startPoint x: 64, startPoint y: 48, endPoint x: 40, endPoint y: 50, distance: 24.8
click at [40, 50] on input "string" at bounding box center [125, 49] width 225 height 9
drag, startPoint x: 44, startPoint y: 49, endPoint x: -6, endPoint y: 46, distance: 49.1
click at [0, 46] on html "P planquadrat Elfers Geskes Krämer GmbH 3 Gebäude Dashboard Produktverwaltung 3…" at bounding box center [251, 121] width 502 height 242
click at [61, 49] on input "string" at bounding box center [125, 49] width 225 height 9
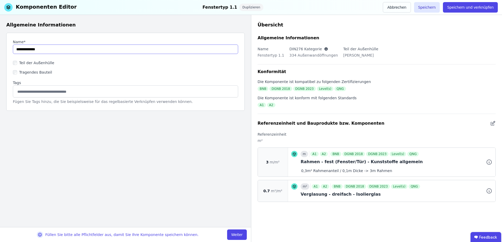
click at [64, 48] on input "string" at bounding box center [125, 49] width 225 height 9
drag, startPoint x: 64, startPoint y: 49, endPoint x: 80, endPoint y: 100, distance: 53.6
click at [66, 52] on input "string" at bounding box center [125, 49] width 225 height 9
type input "**********"
click at [88, 138] on div "Allgemeine Informationen Name* Teil der Außenhülle Tragendes Bauteil Tags Fügen…" at bounding box center [125, 121] width 251 height 213
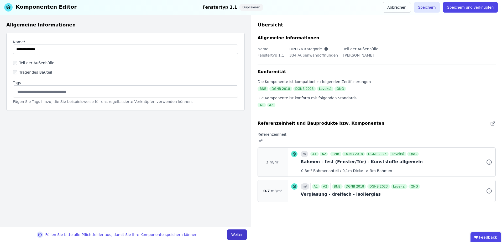
click at [240, 236] on button "Weiter" at bounding box center [237, 235] width 20 height 10
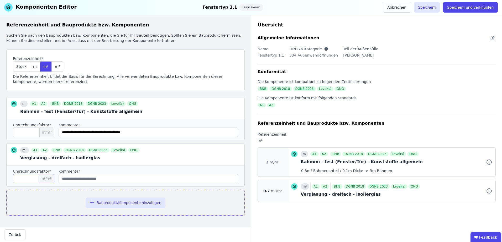
drag, startPoint x: 26, startPoint y: 178, endPoint x: 4, endPoint y: 179, distance: 21.8
click at [4, 179] on div "Referenzeinheit und Bauprodukte bzw. Komponenten Suchen Sie nach den Bauprodukt…" at bounding box center [125, 121] width 251 height 213
type input "*"
click at [41, 133] on input "*" at bounding box center [33, 132] width 41 height 9
click at [112, 203] on button "Bauprodukt/Komponente hinzufügen" at bounding box center [126, 203] width 80 height 10
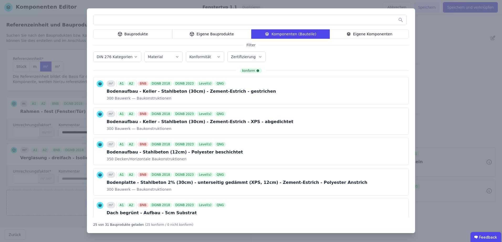
click at [139, 22] on input "text" at bounding box center [249, 19] width 313 height 9
click at [209, 34] on div "Eigene Bauprodukte" at bounding box center [211, 33] width 79 height 9
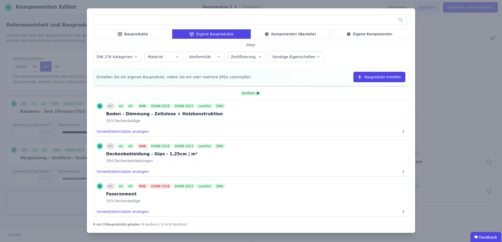
click at [199, 22] on input "text" at bounding box center [249, 19] width 313 height 9
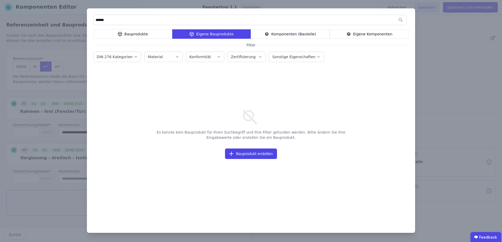
click at [147, 34] on div "Bauprodukte" at bounding box center [132, 33] width 79 height 9
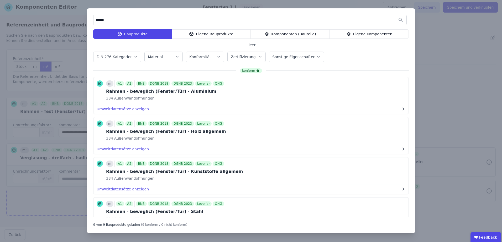
click at [139, 21] on input "******" at bounding box center [249, 19] width 313 height 9
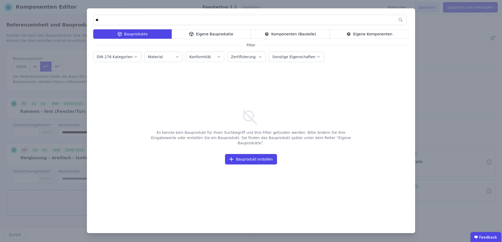
type input "*"
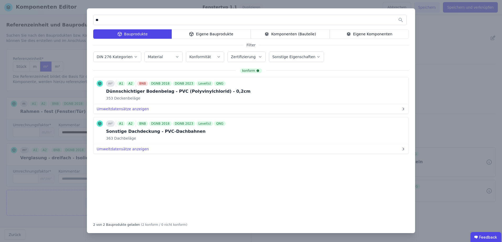
type input "*"
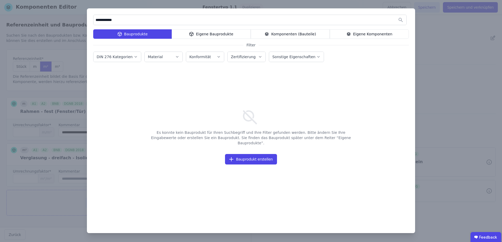
drag, startPoint x: 139, startPoint y: 21, endPoint x: 74, endPoint y: 24, distance: 64.4
click at [74, 24] on div "**********" at bounding box center [251, 121] width 502 height 242
type input "**********"
click at [207, 33] on div "Eigene Bauprodukte" at bounding box center [211, 33] width 79 height 9
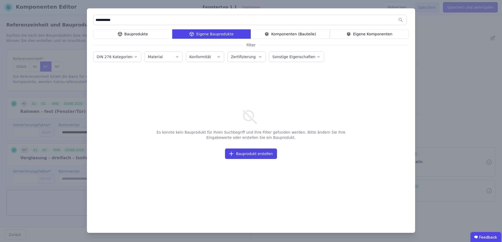
drag, startPoint x: 280, startPoint y: 34, endPoint x: 277, endPoint y: 34, distance: 3.8
click at [278, 34] on div "Komponenten (Bauteile)" at bounding box center [290, 33] width 79 height 9
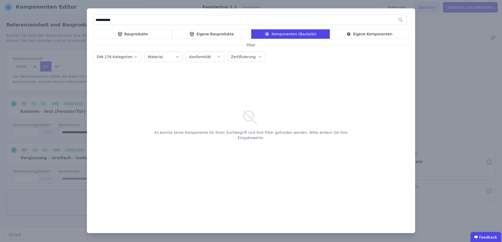
click at [129, 33] on div "Bauprodukte" at bounding box center [132, 33] width 79 height 9
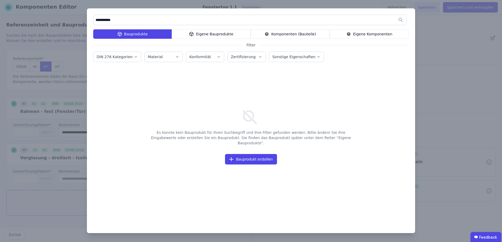
drag, startPoint x: 138, startPoint y: 20, endPoint x: 44, endPoint y: 20, distance: 93.9
click at [44, 20] on div "**********" at bounding box center [251, 121] width 502 height 242
click at [200, 33] on div "Eigene Bauprodukte" at bounding box center [211, 33] width 79 height 9
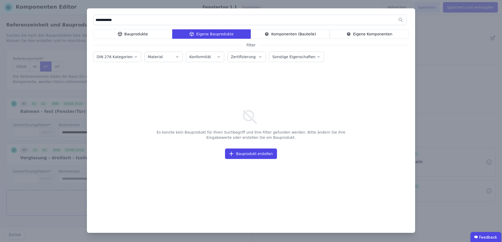
click at [55, 17] on div "**********" at bounding box center [251, 121] width 502 height 242
click at [126, 32] on div "Bauprodukte" at bounding box center [132, 33] width 79 height 9
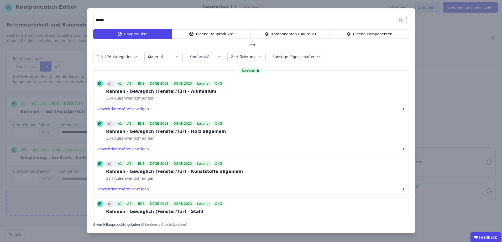
click at [139, 20] on input "******" at bounding box center [249, 19] width 313 height 9
type input "******"
click at [439, 54] on div "****** Bauprodukte Eigene Bauprodukte Komponenten (Bauteile) Eigene Komponenten…" at bounding box center [251, 121] width 502 height 242
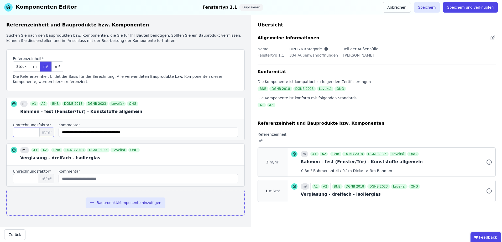
drag, startPoint x: 7, startPoint y: 133, endPoint x: -6, endPoint y: 133, distance: 13.6
click at [0, 133] on html "P planquadrat Elfers Geskes Krämer GmbH 3 Gebäude Dashboard Produktverwaltung 3…" at bounding box center [251, 121] width 502 height 242
type input "*"
drag, startPoint x: 162, startPoint y: 132, endPoint x: 55, endPoint y: 135, distance: 107.1
click at [55, 135] on div "Umrechnungsfaktor* * m/m² Kommentar" at bounding box center [126, 129] width 238 height 21
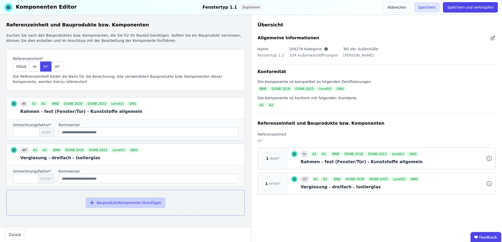
click at [128, 204] on button "Bauprodukt/Komponente hinzufügen" at bounding box center [126, 203] width 80 height 10
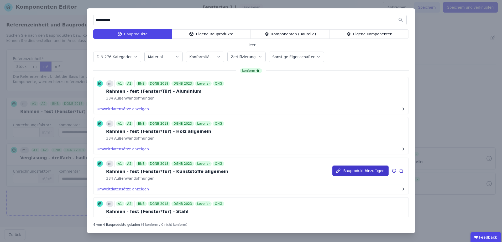
type input "**********"
click at [373, 169] on button "Bauprodukt hinzufügen" at bounding box center [360, 171] width 56 height 10
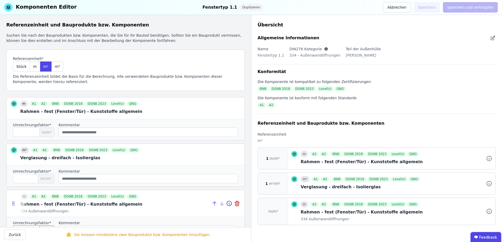
click at [212, 203] on icon at bounding box center [214, 204] width 6 height 6
type input "*"
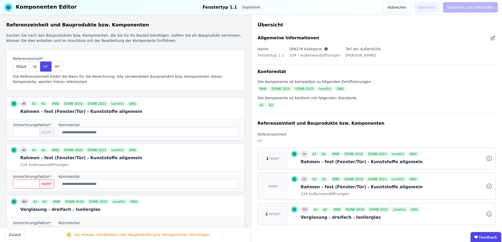
click at [28, 183] on input "*" at bounding box center [33, 183] width 41 height 9
click at [82, 185] on input "string" at bounding box center [148, 183] width 179 height 9
click at [34, 132] on input "*" at bounding box center [33, 132] width 41 height 9
click at [26, 182] on input "*" at bounding box center [33, 183] width 41 height 9
type input "*"
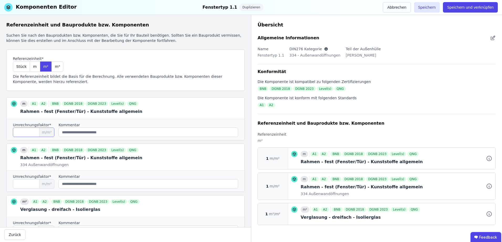
click at [28, 135] on input "*" at bounding box center [33, 132] width 41 height 9
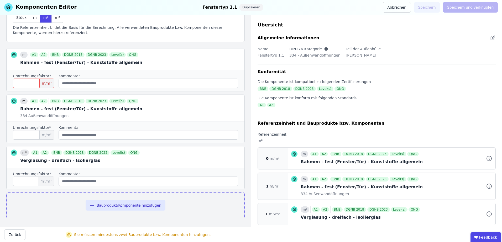
scroll to position [51, 0]
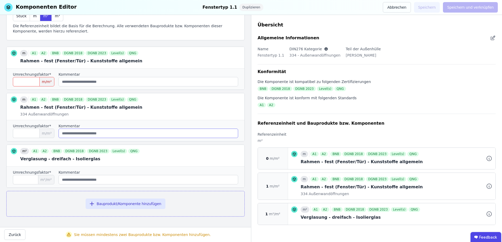
click at [116, 135] on input "string" at bounding box center [148, 133] width 179 height 9
drag, startPoint x: 22, startPoint y: 80, endPoint x: 8, endPoint y: 80, distance: 13.9
click at [8, 80] on div "Umrechnungsfaktor* * m/m² Kommentar" at bounding box center [126, 78] width 238 height 21
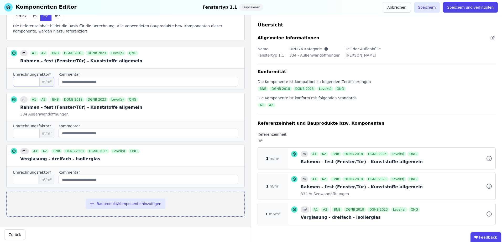
type input "*"
click at [80, 131] on input "string" at bounding box center [148, 133] width 179 height 9
click at [120, 203] on button "Bauprodukt/Komponente hinzufügen" at bounding box center [126, 204] width 80 height 10
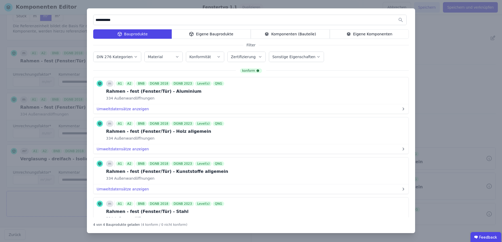
drag, startPoint x: 140, startPoint y: 22, endPoint x: 78, endPoint y: 21, distance: 61.9
click at [78, 21] on div "**********" at bounding box center [251, 121] width 502 height 242
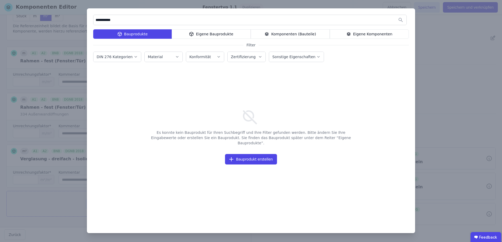
type input "**********"
click at [186, 33] on div "Eigene Bauprodukte" at bounding box center [211, 33] width 79 height 9
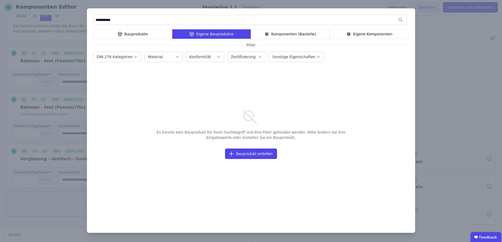
drag, startPoint x: 271, startPoint y: 40, endPoint x: 275, endPoint y: 33, distance: 7.6
click at [271, 39] on div "**********" at bounding box center [251, 120] width 328 height 225
click at [275, 33] on div "Komponenten (Bauteile)" at bounding box center [290, 33] width 79 height 9
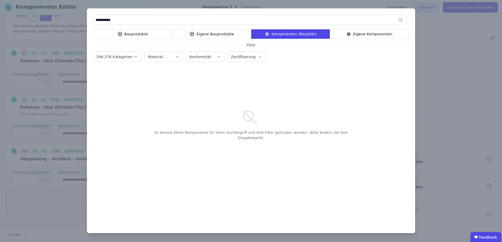
click at [118, 36] on div "Bauprodukte" at bounding box center [132, 33] width 79 height 9
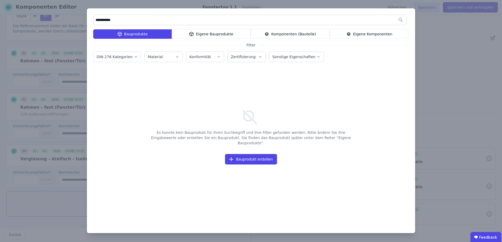
drag, startPoint x: 135, startPoint y: 19, endPoint x: 59, endPoint y: 21, distance: 76.4
click at [59, 21] on div "**********" at bounding box center [251, 121] width 502 height 242
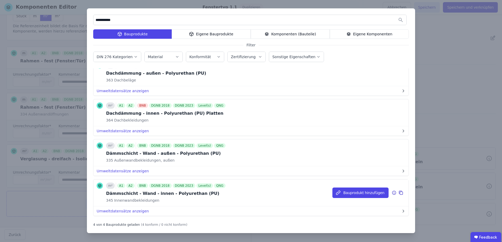
scroll to position [27, 0]
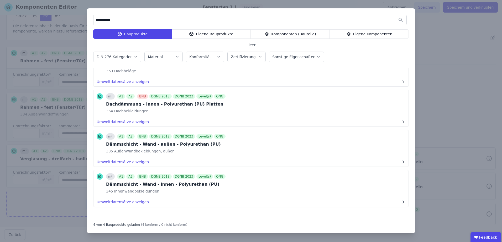
type input "**********"
click at [204, 30] on div "Eigene Bauprodukte" at bounding box center [211, 33] width 79 height 9
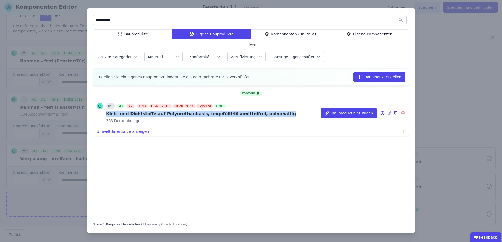
drag, startPoint x: 260, startPoint y: 114, endPoint x: 107, endPoint y: 112, distance: 152.5
click at [107, 112] on div "m² A1 A2 BNB DGNB 2018 DGNB 2023 Level(s) QNG Kleb- und Dichtstoffe auf Polyure…" at bounding box center [250, 113] width 315 height 27
copy div "Kleb- und Dichtstoffe auf Polyurethanbasis, ungefüllt/lösemittelfrei, polyohalt…"
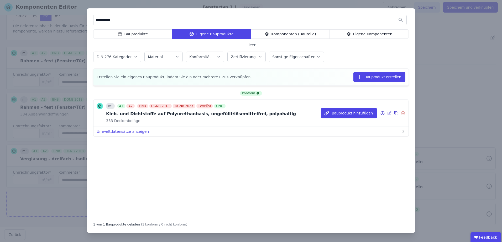
click at [291, 122] on div "m² A1 A2 BNB DGNB 2018 DGNB 2023 Level(s) QNG Kleb- und Dichtstoffe auf Polyure…" at bounding box center [250, 113] width 315 height 27
click at [359, 114] on button "Bauprodukt hinzufügen" at bounding box center [349, 113] width 56 height 10
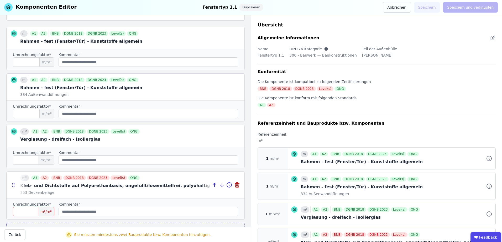
scroll to position [86, 0]
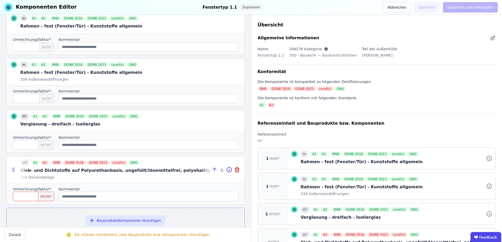
click at [214, 170] on icon at bounding box center [215, 169] width 2 height 2
type input "*"
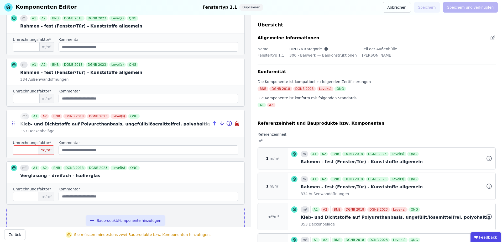
click at [211, 122] on icon at bounding box center [214, 123] width 6 height 6
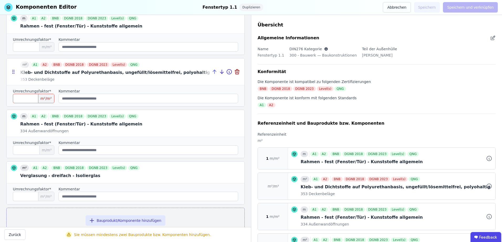
click at [211, 70] on icon at bounding box center [214, 72] width 6 height 6
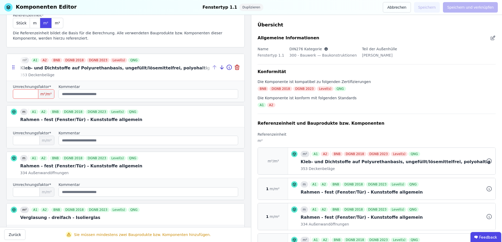
scroll to position [16, 0]
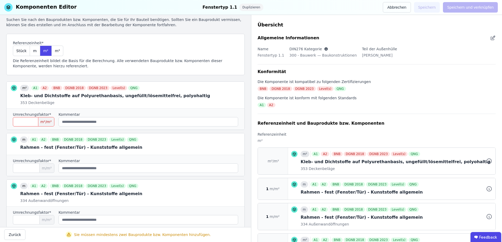
drag, startPoint x: 34, startPoint y: 120, endPoint x: -2, endPoint y: 124, distance: 35.9
click at [0, 124] on html "P planquadrat Elfers Geskes Krämer GmbH 3 Gebäude Dashboard Produktverwaltung 3…" at bounding box center [251, 121] width 502 height 242
click at [124, 122] on input "string" at bounding box center [148, 121] width 179 height 9
drag, startPoint x: 24, startPoint y: 123, endPoint x: 3, endPoint y: 124, distance: 21.0
click at [3, 124] on div "Referenzeinheit und Bauprodukte bzw. Komponenten Suchen Sie nach den Bauprodukt…" at bounding box center [125, 121] width 251 height 213
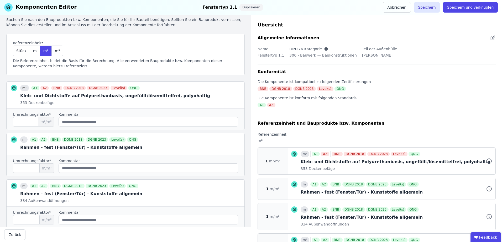
click at [98, 130] on div "m² A1 A2 BNB DGNB 2018 DGNB 2023 Level(s) QNG Kleb- und Dichtstoffe auf Polyure…" at bounding box center [125, 106] width 238 height 49
click at [101, 123] on input "string" at bounding box center [148, 121] width 179 height 9
drag, startPoint x: 13, startPoint y: 121, endPoint x: -19, endPoint y: 121, distance: 32.3
click at [0, 121] on html "P planquadrat Elfers Geskes Krämer GmbH 3 Gebäude Dashboard Produktverwaltung 3…" at bounding box center [251, 121] width 502 height 242
type input "***"
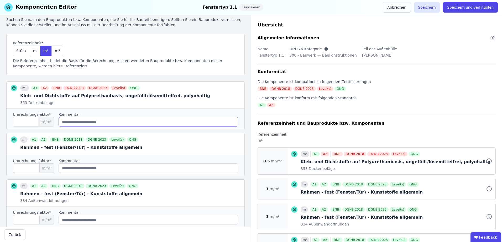
click at [131, 123] on input "string" at bounding box center [148, 121] width 179 height 9
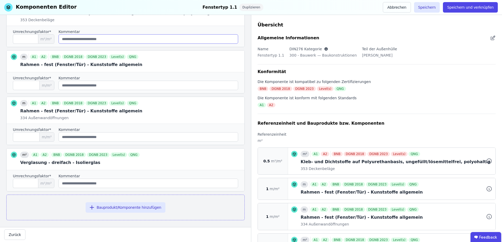
scroll to position [102, 0]
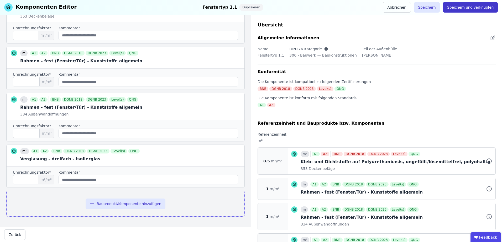
click at [479, 8] on button "Speichern und verknüpfen" at bounding box center [470, 7] width 55 height 10
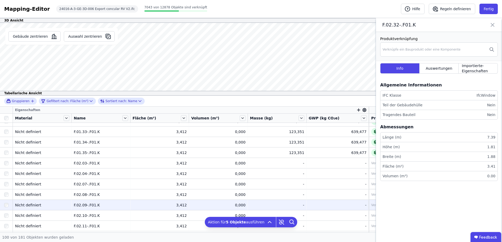
scroll to position [315, 0]
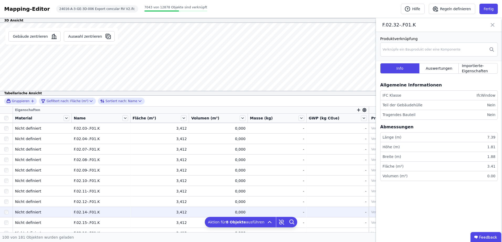
click at [6, 210] on div at bounding box center [6, 212] width 13 height 9
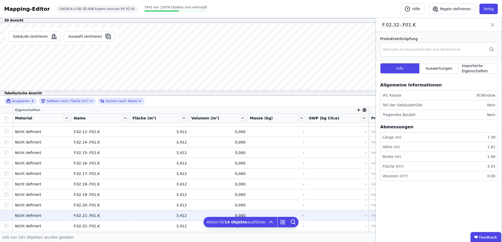
scroll to position [420, 0]
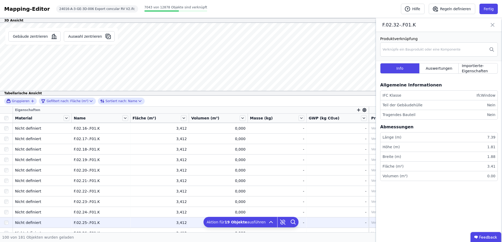
click at [8, 221] on div at bounding box center [6, 222] width 13 height 9
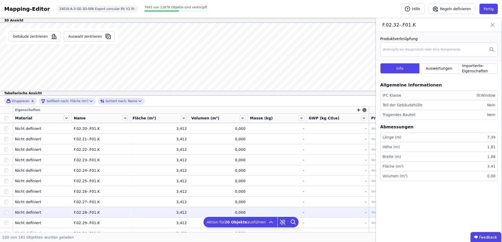
scroll to position [490, 0]
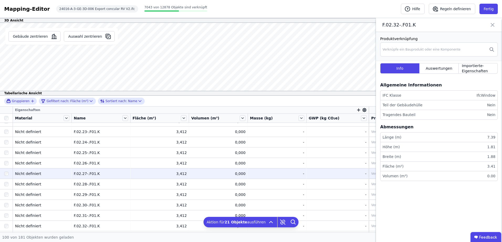
click at [7, 171] on div at bounding box center [6, 173] width 13 height 9
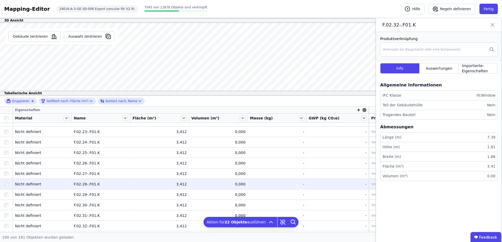
click at [7, 182] on div at bounding box center [6, 184] width 13 height 9
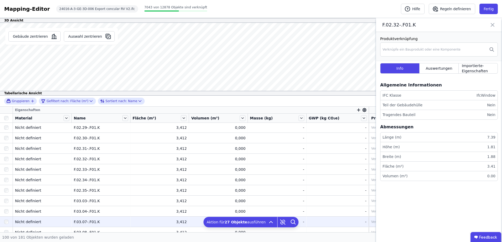
scroll to position [595, 0]
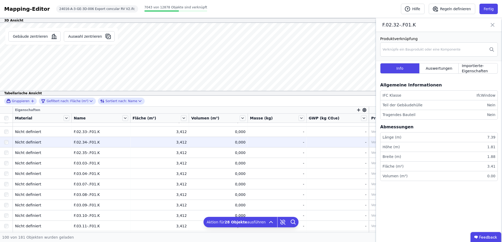
click at [7, 140] on div at bounding box center [6, 142] width 13 height 9
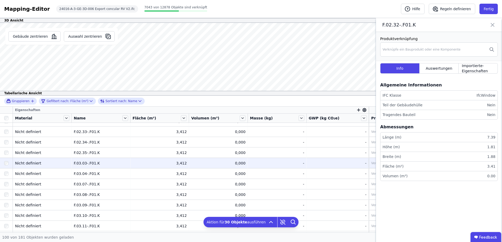
click at [7, 159] on div at bounding box center [6, 163] width 13 height 9
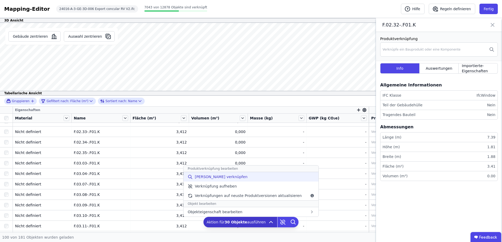
click at [244, 179] on div "[PERSON_NAME] verknüpfen" at bounding box center [250, 176] width 135 height 9
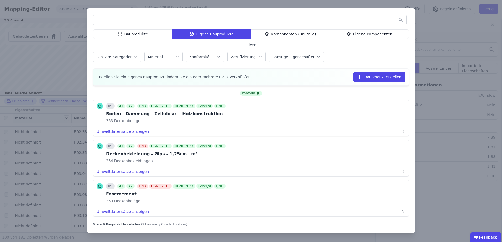
click at [436, 27] on div "Bauprodukte Eigene Bauprodukte Komponenten (Bauteile) Eigene Komponenten Filter…" at bounding box center [251, 121] width 502 height 242
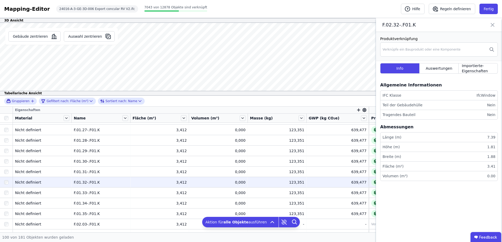
scroll to position [245, 0]
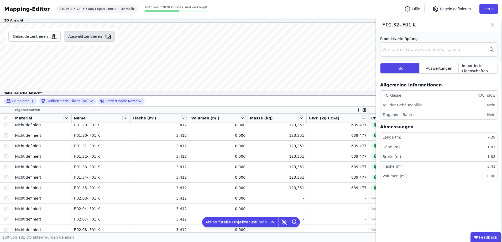
click at [82, 34] on button "Auswahl zentrieren" at bounding box center [89, 36] width 51 height 10
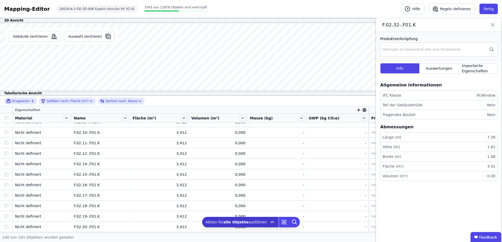
scroll to position [420, 0]
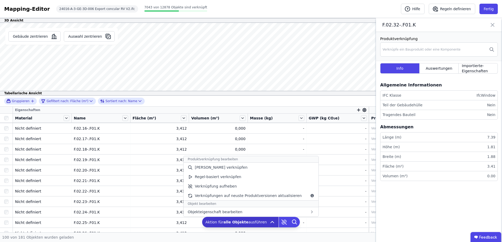
click at [271, 222] on icon at bounding box center [272, 223] width 3 height 2
click at [237, 170] on div "[PERSON_NAME] verknüpfen" at bounding box center [250, 167] width 135 height 9
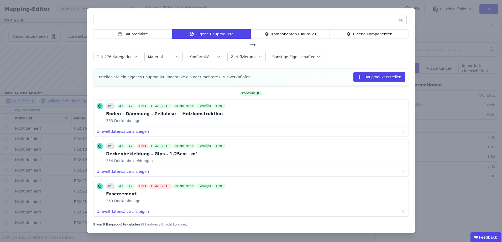
click at [300, 33] on div "Komponenten (Bauteile)" at bounding box center [290, 33] width 79 height 9
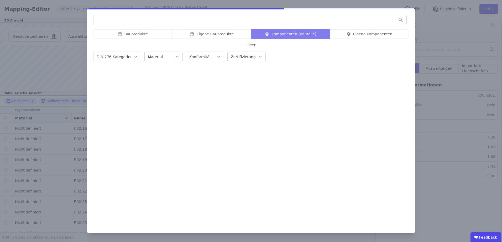
drag, startPoint x: 376, startPoint y: 33, endPoint x: 316, endPoint y: 25, distance: 59.9
click at [374, 34] on div "Bauprodukte Eigene Bauprodukte Komponenten (Bauteile) Eigene Komponenten" at bounding box center [250, 33] width 315 height 9
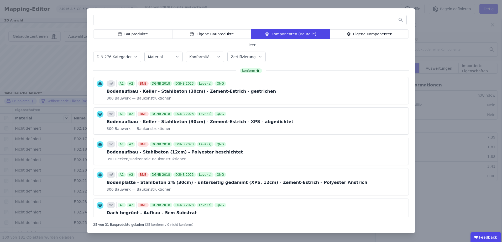
click at [316, 23] on input "text" at bounding box center [249, 19] width 313 height 9
click at [355, 37] on div "Eigene Komponenten" at bounding box center [369, 33] width 79 height 9
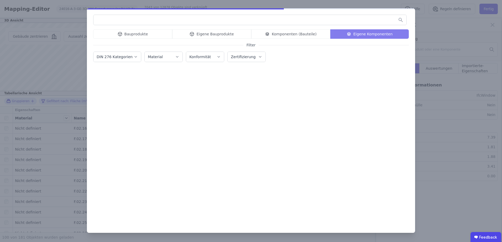
click at [334, 22] on input "text" at bounding box center [249, 19] width 313 height 9
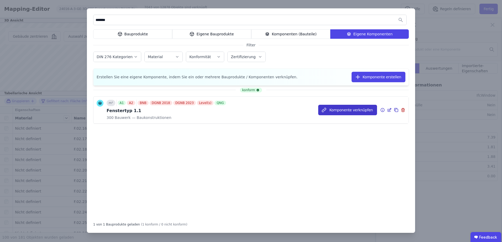
type input "*******"
click at [349, 113] on button "Komponente verknüpfen" at bounding box center [347, 110] width 59 height 10
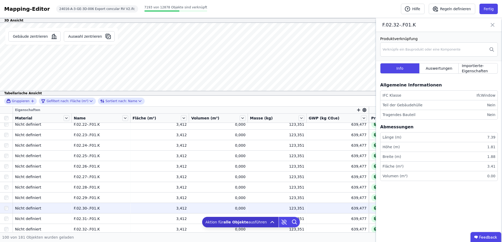
scroll to position [490, 0]
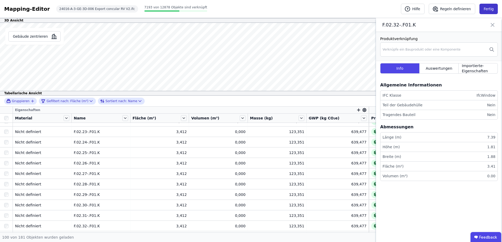
click at [491, 7] on button "Fertig" at bounding box center [488, 9] width 18 height 10
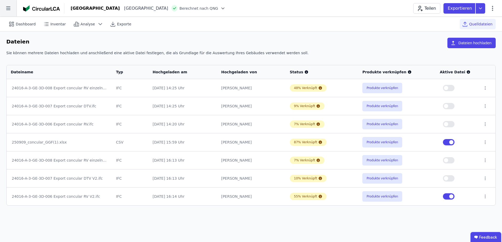
click at [11, 8] on icon at bounding box center [8, 8] width 17 height 17
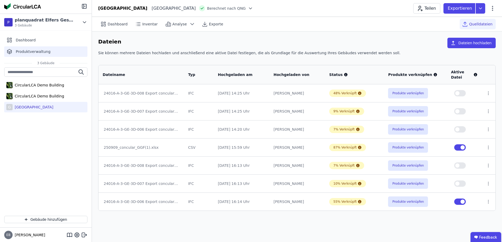
click at [40, 50] on span "Produktverwaltung" at bounding box center [33, 51] width 35 height 5
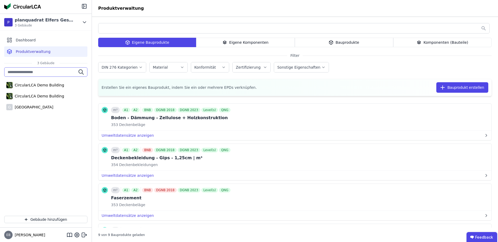
click at [31, 70] on input "text" at bounding box center [45, 71] width 83 height 9
type input "*******"
drag, startPoint x: -6, startPoint y: 72, endPoint x: -27, endPoint y: 73, distance: 20.7
click at [0, 73] on html "P planquadrat Elfers Geskes Krämer GmbH 3 Gebäude Dashboard Produktverwaltung 3…" at bounding box center [249, 122] width 498 height 244
click at [410, 32] on input "text" at bounding box center [293, 28] width 391 height 9
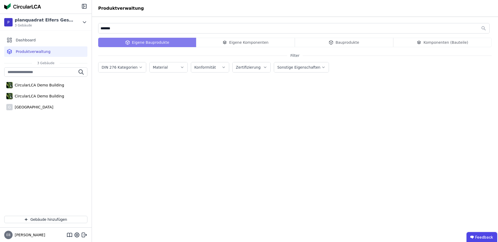
type input "*******"
click at [432, 42] on div "Eigene Bauprodukte Eigene Komponenten Bauprodukte Komponenten (Bauteile)" at bounding box center [294, 42] width 393 height 9
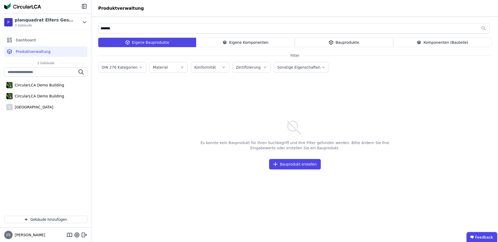
click at [429, 44] on div "Komponenten (Bauteile)" at bounding box center [442, 42] width 98 height 9
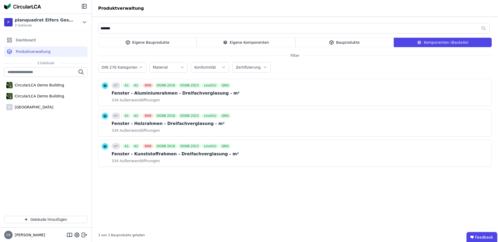
click at [424, 48] on div "******* Eigene Bauprodukte Eigene Komponenten Bauprodukte Komponenten (Bauteile…" at bounding box center [295, 130] width 406 height 227
click at [353, 39] on div "Bauprodukte" at bounding box center [344, 42] width 98 height 9
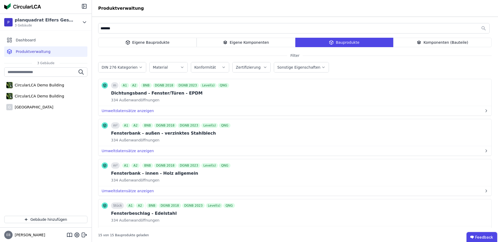
click at [418, 41] on div "Komponenten (Bauteile)" at bounding box center [442, 42] width 98 height 9
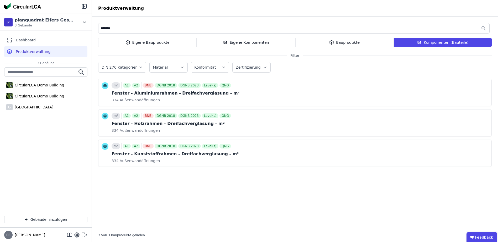
click at [131, 27] on input "*******" at bounding box center [293, 28] width 391 height 9
click at [45, 108] on div "[GEOGRAPHIC_DATA]" at bounding box center [33, 107] width 41 height 5
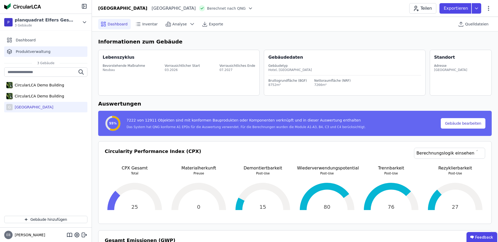
click at [43, 52] on span "Produktverwaltung" at bounding box center [33, 51] width 35 height 5
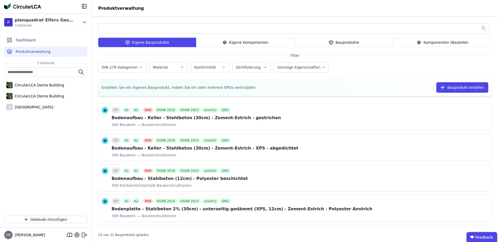
click at [418, 39] on div "Komponenten (Bauteile)" at bounding box center [442, 42] width 98 height 9
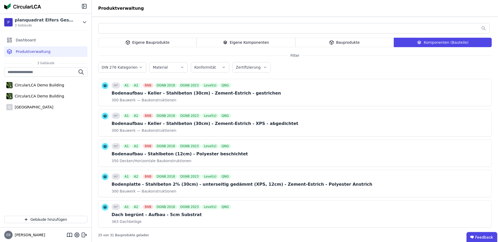
click at [257, 28] on input "text" at bounding box center [293, 28] width 391 height 9
type input "*******"
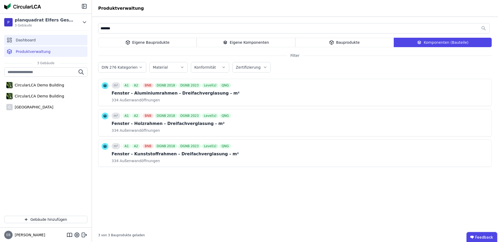
click at [60, 43] on div "Dashboard" at bounding box center [45, 40] width 83 height 10
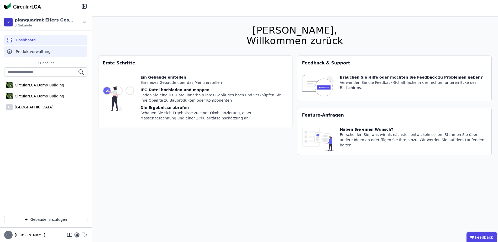
click at [51, 50] on div "Produktverwaltung" at bounding box center [45, 51] width 83 height 10
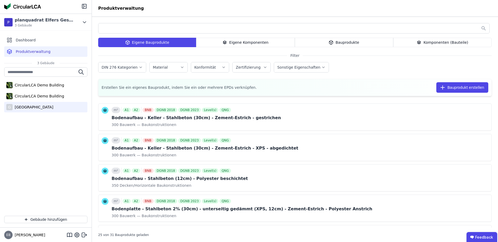
click at [49, 109] on div "[GEOGRAPHIC_DATA]" at bounding box center [33, 107] width 41 height 5
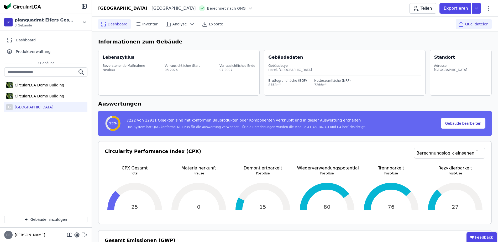
click at [478, 23] on span "Quelldateien" at bounding box center [476, 24] width 23 height 5
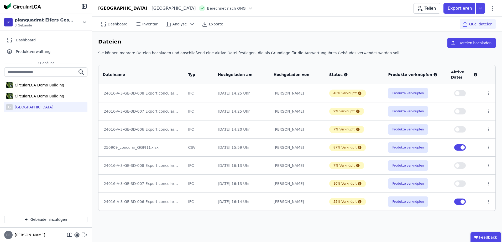
click at [408, 196] on td "Produkte verknüpfen" at bounding box center [415, 202] width 63 height 18
click at [407, 200] on button "Produkte verknüpfen" at bounding box center [408, 202] width 40 height 10
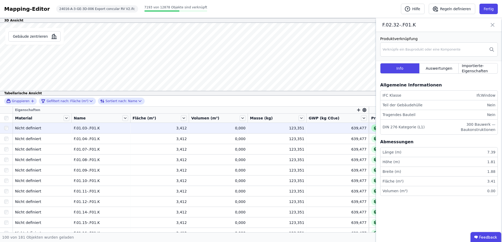
click at [373, 130] on icon at bounding box center [375, 128] width 5 height 5
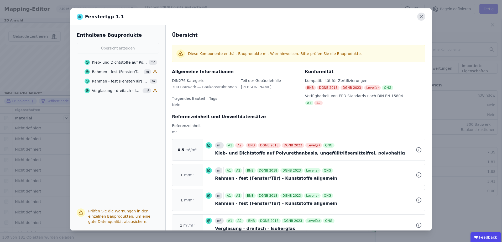
click at [420, 18] on icon at bounding box center [421, 17] width 8 height 8
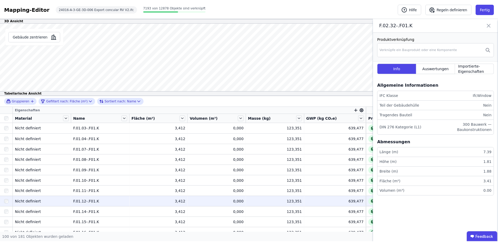
scroll to position [35, 0]
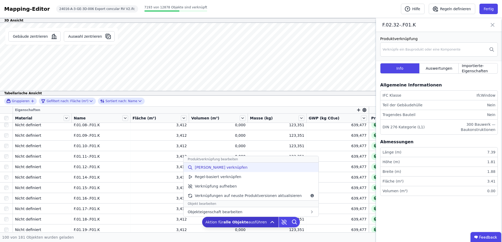
click at [241, 168] on div "[PERSON_NAME] verknüpfen" at bounding box center [250, 167] width 135 height 9
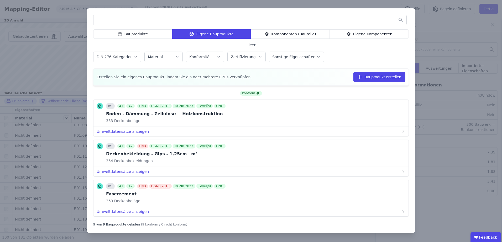
click at [360, 36] on div "Eigene Komponenten" at bounding box center [369, 33] width 79 height 9
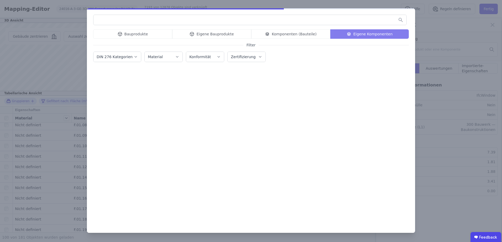
click at [284, 22] on input "text" at bounding box center [249, 19] width 313 height 9
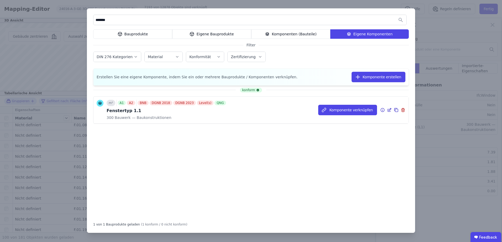
type input "*******"
click at [390, 111] on icon at bounding box center [389, 110] width 5 height 6
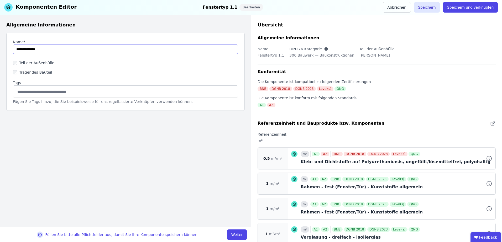
drag, startPoint x: 59, startPoint y: 51, endPoint x: 36, endPoint y: 51, distance: 23.1
click at [36, 51] on input "string" at bounding box center [125, 49] width 225 height 9
type input "**********"
click at [235, 241] on div "Füllen Sie bitte alle Pflichtfelder aus, damit Sie Ihre Komponente speichern kö…" at bounding box center [125, 235] width 251 height 15
drag, startPoint x: 235, startPoint y: 241, endPoint x: 236, endPoint y: 234, distance: 7.8
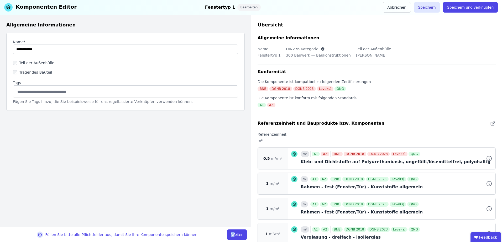
click at [236, 234] on button "Weiter" at bounding box center [237, 235] width 20 height 10
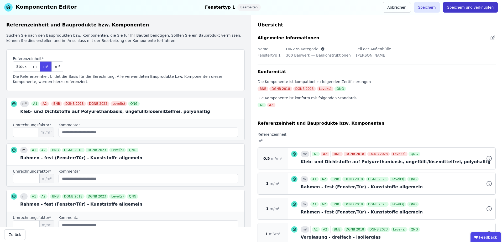
click at [473, 7] on button "Speichern und verknüpfen" at bounding box center [470, 7] width 55 height 10
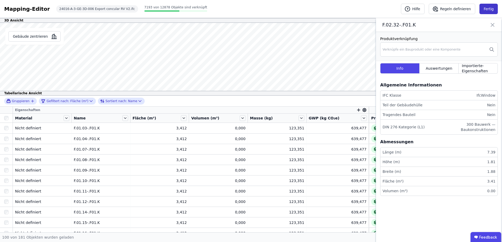
click at [493, 11] on button "Fertig" at bounding box center [488, 9] width 18 height 10
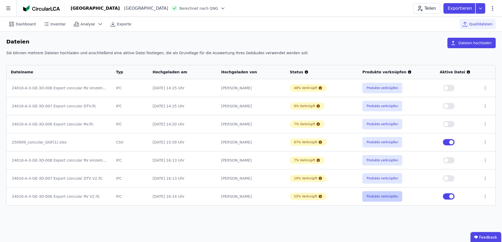
click at [379, 196] on button "Produkte verknüpfen" at bounding box center [382, 197] width 40 height 10
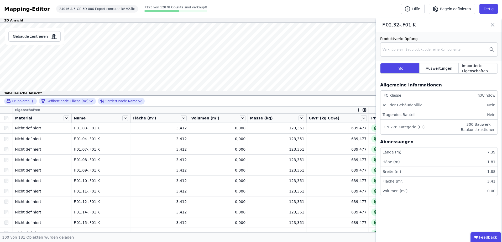
click at [493, 25] on icon at bounding box center [492, 24] width 6 height 7
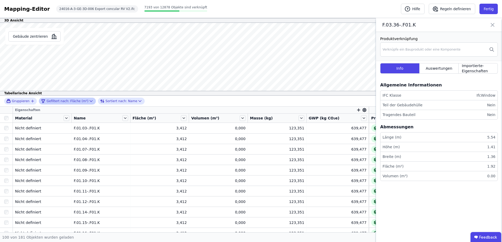
click at [75, 100] on div "Gefiltert nach: Fläche (m²)" at bounding box center [64, 101] width 47 height 6
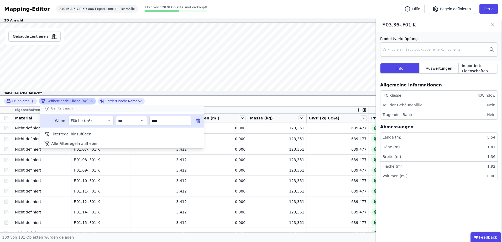
drag, startPoint x: 164, startPoint y: 120, endPoint x: 143, endPoint y: 125, distance: 21.6
click at [143, 125] on div "**********" at bounding box center [122, 121] width 164 height 14
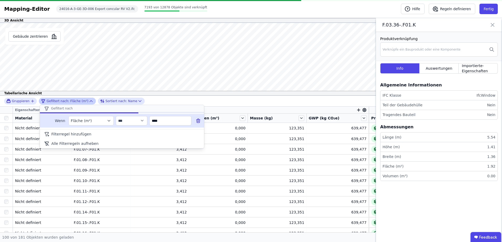
type input "****"
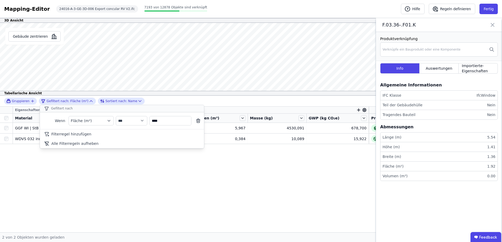
click at [132, 198] on div "**********" at bounding box center [251, 164] width 502 height 137
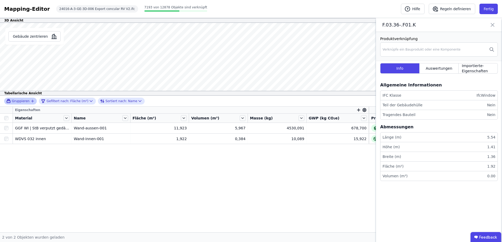
click at [28, 100] on span "Gruppieren" at bounding box center [21, 101] width 18 height 4
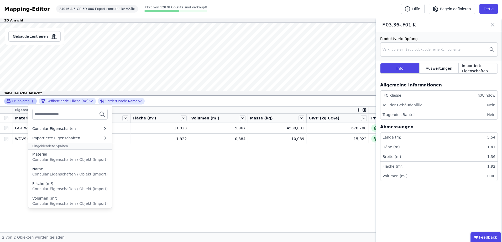
click at [28, 100] on span "Gruppieren" at bounding box center [21, 101] width 18 height 4
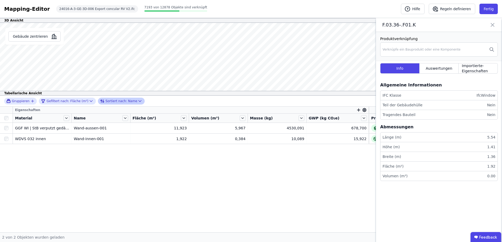
click at [113, 101] on span "Sortiert nach:" at bounding box center [116, 101] width 22 height 4
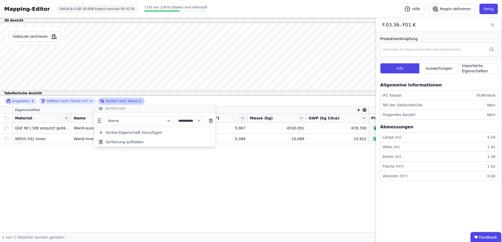
click at [113, 101] on span "Sortiert nach:" at bounding box center [116, 101] width 22 height 4
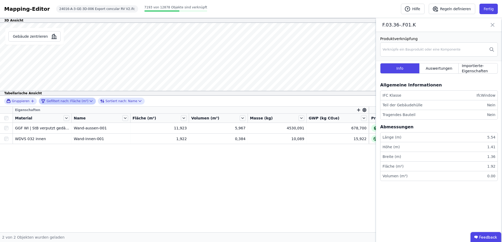
click at [76, 102] on div "Gefiltert nach: Fläche (m²)" at bounding box center [64, 101] width 47 height 6
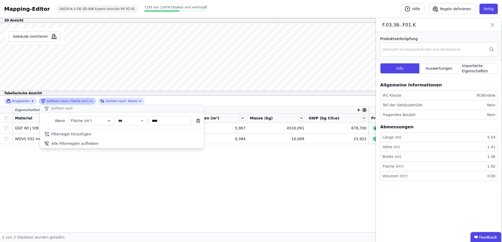
click at [75, 103] on div "Gefiltert nach: Fläche (m²)" at bounding box center [64, 101] width 47 height 6
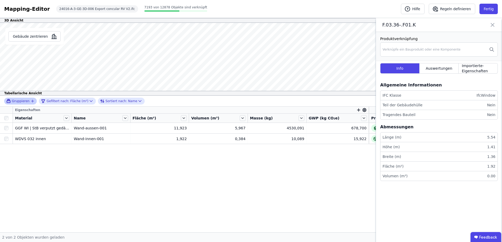
click at [15, 100] on span "Gruppieren" at bounding box center [21, 101] width 18 height 4
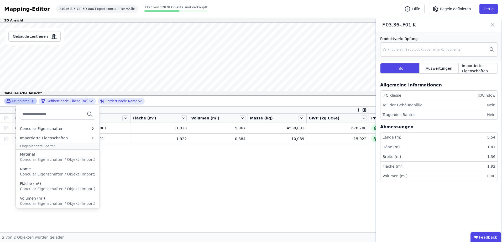
click at [22, 105] on div at bounding box center [58, 114] width 84 height 19
click at [23, 103] on div "Gruppieren" at bounding box center [18, 101] width 24 height 4
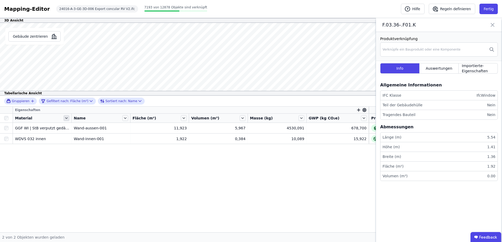
click at [65, 119] on icon at bounding box center [67, 118] width 6 height 6
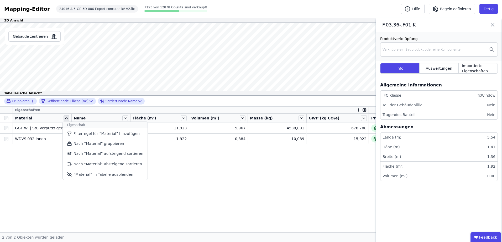
click at [65, 119] on icon at bounding box center [67, 118] width 6 height 6
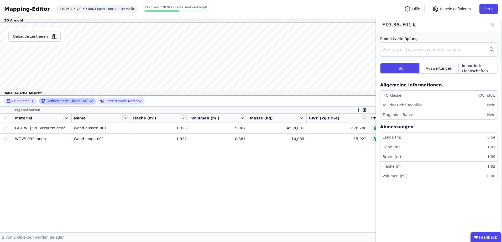
click at [75, 98] on div "Gefiltert nach: Fläche (m²)" at bounding box center [64, 101] width 47 height 6
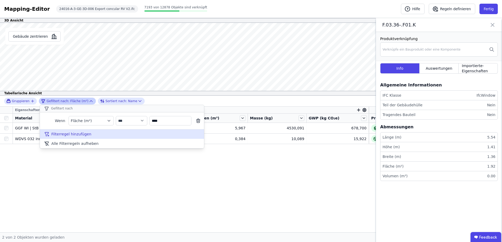
click at [72, 135] on span "Filterregel hinzufügen" at bounding box center [71, 134] width 40 height 5
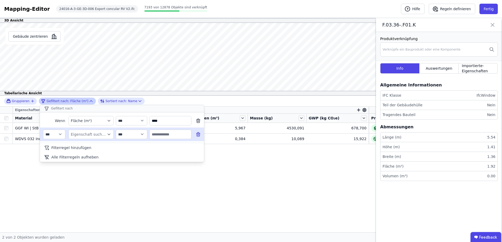
click at [93, 135] on div "Eigenschaft suchen" at bounding box center [88, 134] width 35 height 5
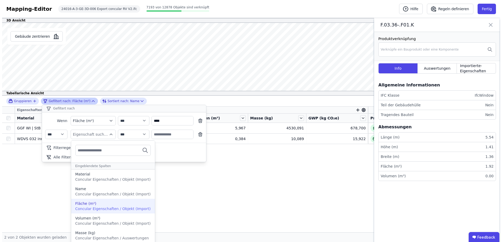
scroll to position [30, 0]
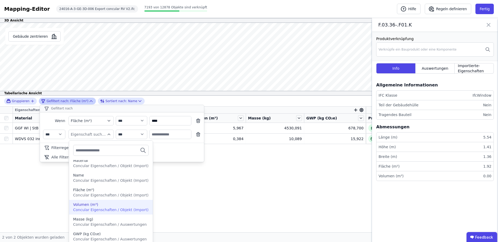
click at [103, 209] on span "Concular Eigenschaften / Objekt (Import)" at bounding box center [110, 210] width 75 height 4
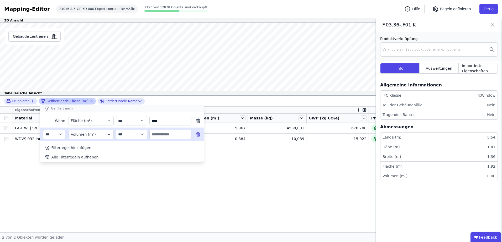
click at [170, 134] on input "text" at bounding box center [170, 134] width 41 height 9
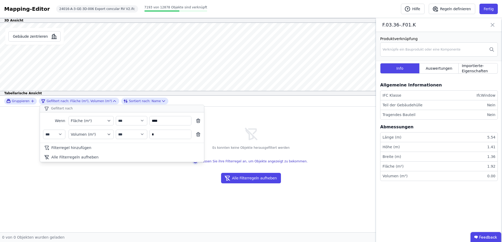
type input "*"
click at [184, 185] on div "**********" at bounding box center [251, 164] width 502 height 137
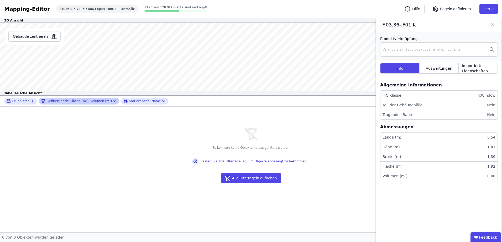
click at [100, 99] on div "Gefiltert nach: Fläche (m²), Volumen (m³)" at bounding box center [76, 101] width 71 height 6
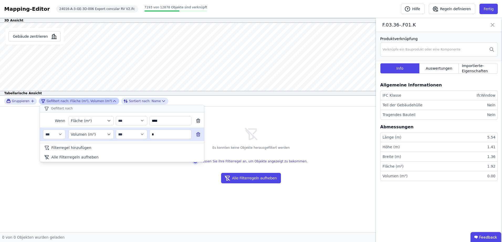
click at [198, 133] on icon at bounding box center [198, 134] width 5 height 5
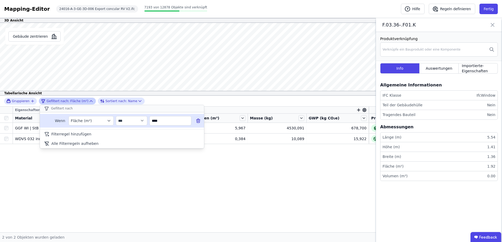
click at [198, 121] on icon at bounding box center [198, 121] width 0 height 1
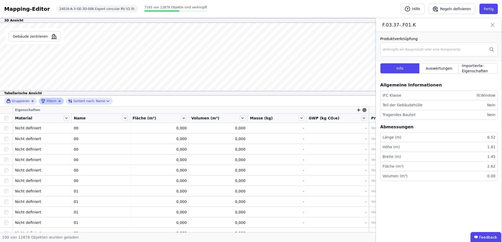
click at [42, 100] on icon "filter_by" at bounding box center [43, 101] width 3 height 3
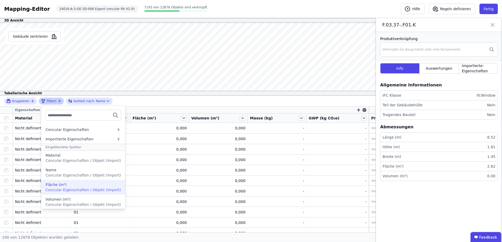
click at [73, 189] on span "Concular Eigenschaften / Objekt (Import)" at bounding box center [82, 190] width 75 height 4
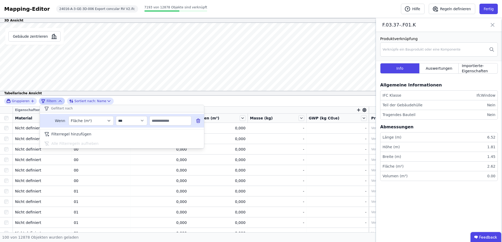
click at [164, 119] on input "text" at bounding box center [170, 120] width 41 height 9
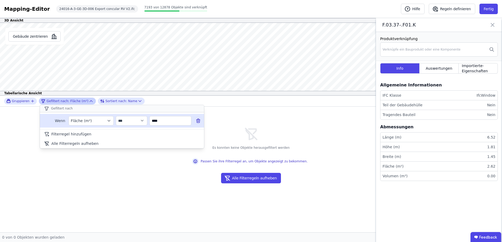
drag, startPoint x: 161, startPoint y: 119, endPoint x: 132, endPoint y: 125, distance: 29.0
click at [132, 125] on div "**********" at bounding box center [122, 121] width 164 height 14
click at [132, 122] on select "**********" at bounding box center [131, 120] width 31 height 9
click at [161, 124] on input "****" at bounding box center [170, 120] width 41 height 9
drag, startPoint x: 172, startPoint y: 122, endPoint x: 130, endPoint y: 124, distance: 41.5
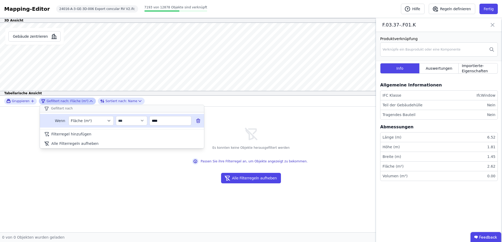
click at [130, 124] on div "**********" at bounding box center [122, 121] width 164 height 14
type input "****"
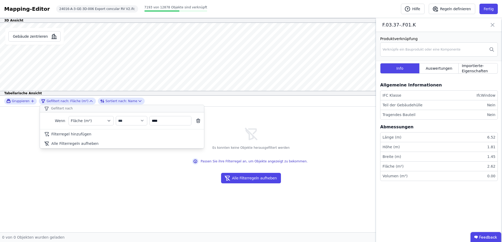
click at [198, 182] on div "**********" at bounding box center [251, 164] width 502 height 137
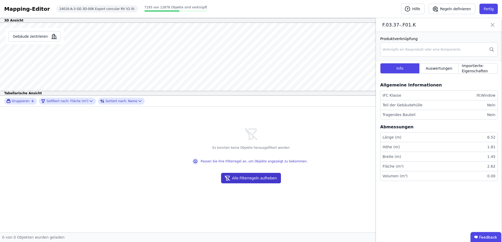
click at [245, 180] on button "Alle Filterregeln aufheben" at bounding box center [251, 178] width 60 height 10
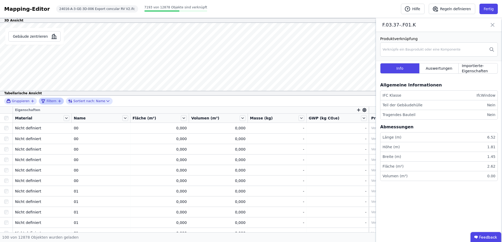
click at [54, 103] on span "Filtern" at bounding box center [51, 101] width 10 height 4
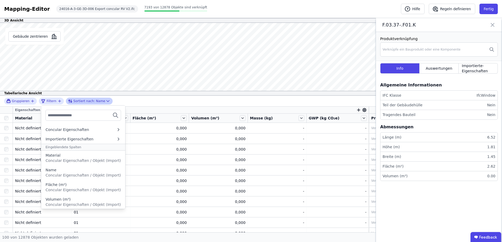
click at [91, 101] on div "Sortiert nach: Name" at bounding box center [86, 101] width 37 height 6
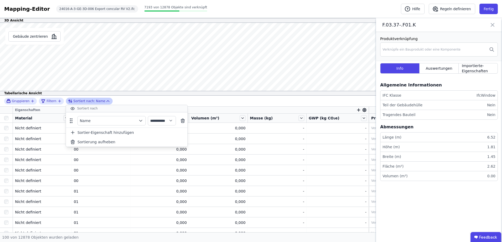
click at [91, 101] on div "Sortiert nach: Name" at bounding box center [86, 101] width 37 height 6
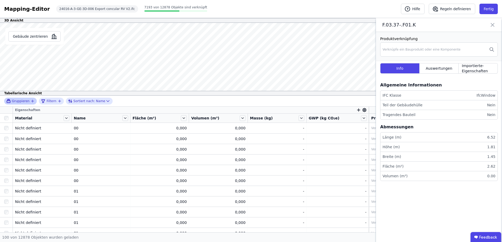
click at [25, 100] on span "Gruppieren" at bounding box center [21, 101] width 18 height 4
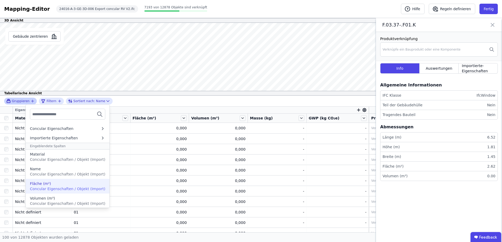
click at [86, 188] on span "Concular Eigenschaften / Objekt (Import)" at bounding box center [67, 189] width 75 height 4
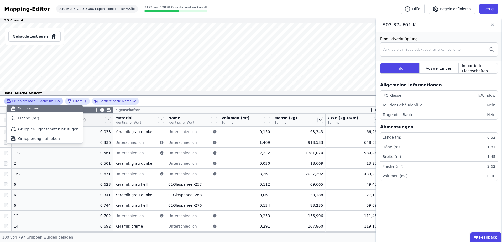
click at [41, 102] on div "Gruppiert nach: Fläche (m²)" at bounding box center [30, 101] width 49 height 4
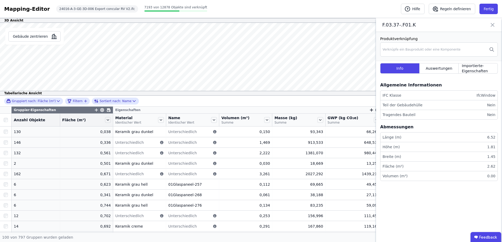
click at [56, 102] on icon at bounding box center [58, 101] width 5 height 5
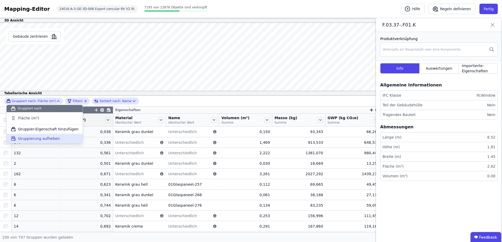
click at [41, 140] on span "Gruppierung aufheben" at bounding box center [39, 138] width 42 height 5
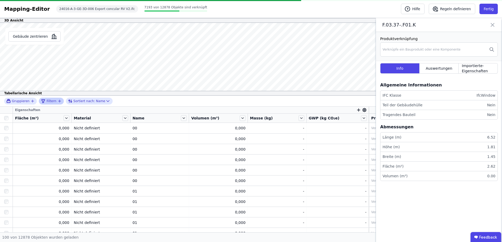
click at [54, 102] on div "Filtern" at bounding box center [49, 101] width 16 height 6
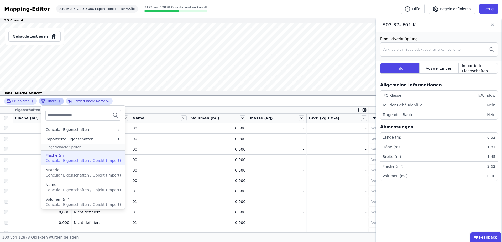
click at [92, 161] on span "Concular Eigenschaften / Objekt (Import)" at bounding box center [82, 161] width 75 height 4
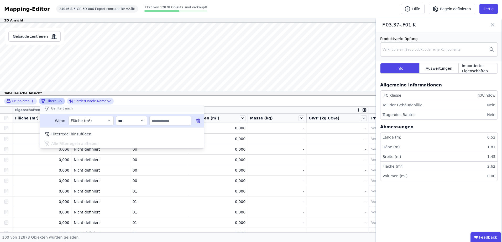
click at [167, 120] on input "text" at bounding box center [170, 120] width 41 height 9
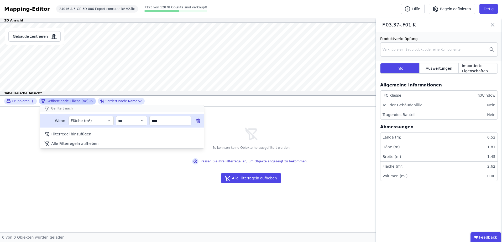
type input "****"
click at [131, 115] on div "**********" at bounding box center [122, 121] width 164 height 14
click at [131, 119] on select "**********" at bounding box center [131, 120] width 31 height 9
click at [116, 116] on select "**********" at bounding box center [131, 120] width 31 height 9
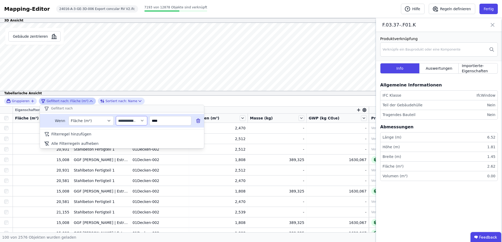
click at [141, 122] on select "**********" at bounding box center [131, 120] width 31 height 9
select select "**"
click at [116, 116] on select "**********" at bounding box center [131, 120] width 31 height 9
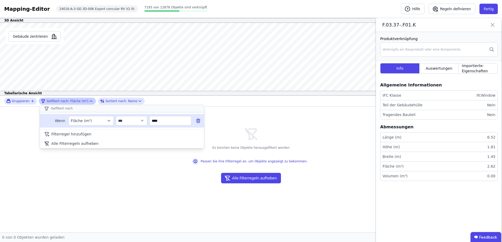
click at [200, 121] on icon at bounding box center [198, 120] width 5 height 5
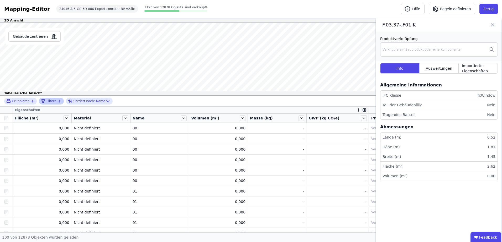
click at [494, 23] on icon at bounding box center [492, 24] width 6 height 7
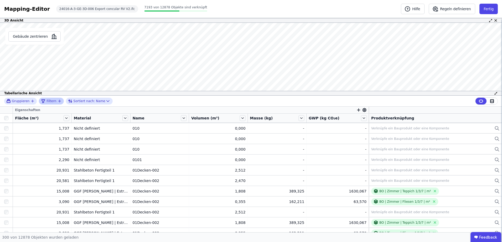
scroll to position [0, 0]
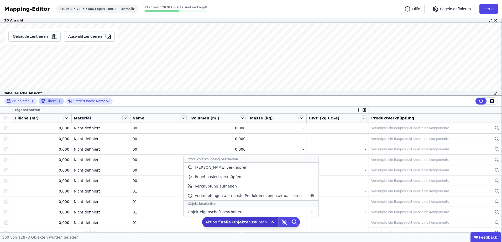
click at [271, 223] on icon at bounding box center [272, 223] width 3 height 2
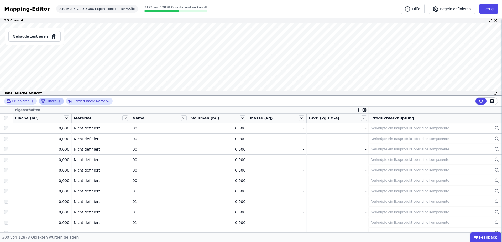
click at [54, 101] on span "Filtern" at bounding box center [51, 101] width 10 height 4
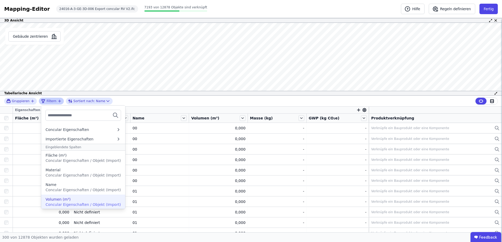
click at [72, 203] on span "Concular Eigenschaften / Objekt (Import)" at bounding box center [82, 205] width 75 height 4
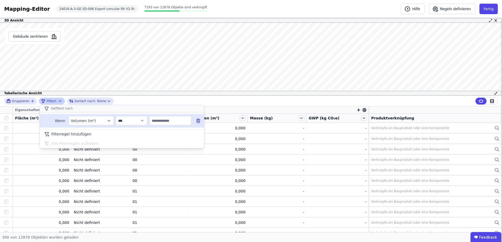
click at [109, 121] on icon "filter_by" at bounding box center [109, 120] width 2 height 1
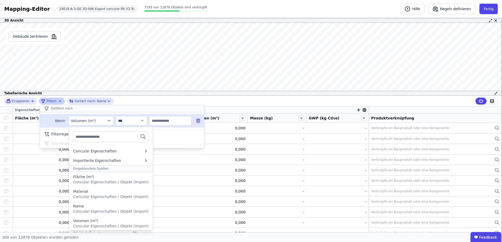
click at [172, 120] on input "text" at bounding box center [170, 120] width 41 height 9
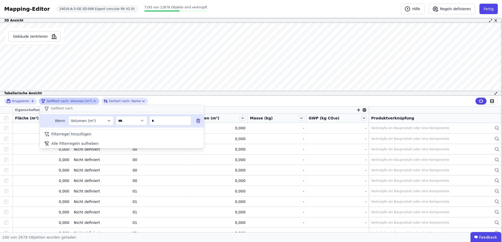
type input "*"
click at [137, 119] on select "**********" at bounding box center [131, 120] width 31 height 9
drag, startPoint x: 137, startPoint y: 119, endPoint x: 102, endPoint y: 116, distance: 35.8
click at [136, 119] on select "**********" at bounding box center [131, 120] width 31 height 9
click at [101, 116] on button "Volumen (m³)" at bounding box center [90, 120] width 45 height 9
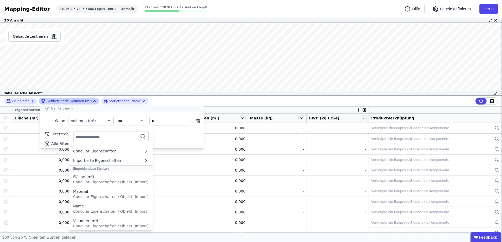
click at [112, 182] on span "Concular Eigenschaften / Objekt (Import)" at bounding box center [110, 182] width 75 height 4
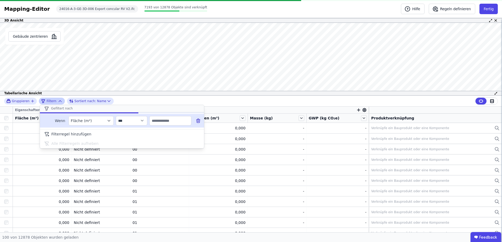
click at [177, 121] on input "text" at bounding box center [170, 120] width 41 height 9
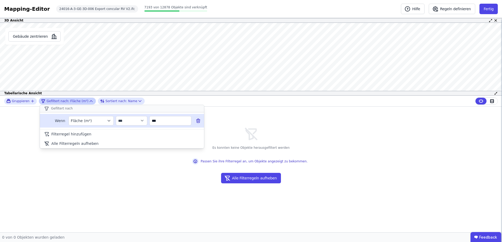
type input "****"
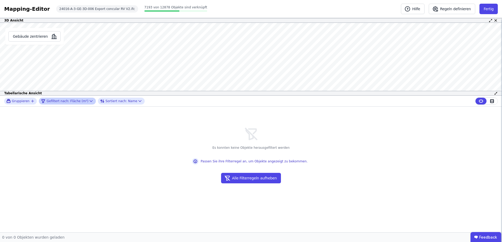
click at [219, 161] on div "Passen Sie ihre FIlterregel an, um Objekte angezeigt zu bekommen." at bounding box center [249, 162] width 115 height 6
click at [33, 11] on div "Mapping-Editor" at bounding box center [27, 8] width 46 height 7
click at [488, 8] on button "Fertig" at bounding box center [488, 9] width 18 height 10
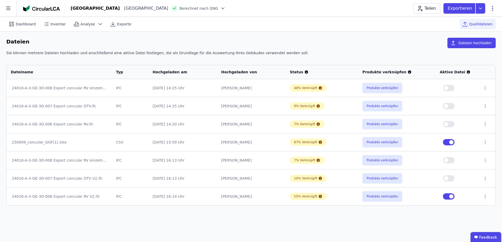
click at [34, 8] on img at bounding box center [41, 8] width 37 height 6
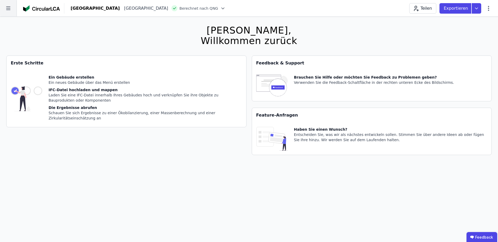
click at [12, 10] on icon at bounding box center [8, 8] width 17 height 17
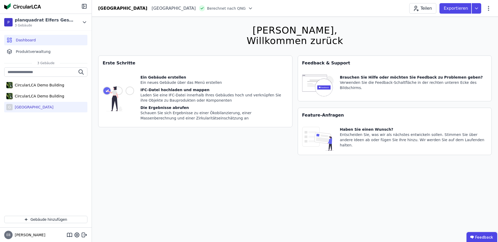
click at [34, 110] on div "G Gateway Gardens Premier Inn" at bounding box center [45, 107] width 83 height 10
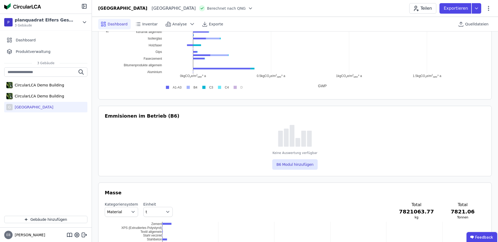
scroll to position [455, 0]
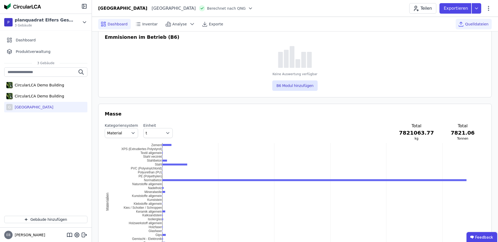
click at [477, 24] on span "Quelldateien" at bounding box center [476, 24] width 23 height 5
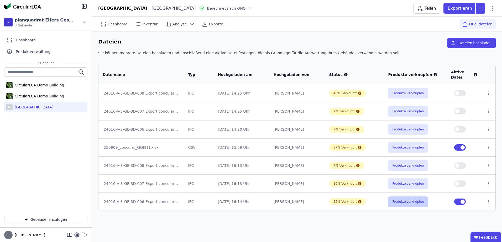
click at [415, 204] on button "Produkte verknüpfen" at bounding box center [408, 202] width 40 height 10
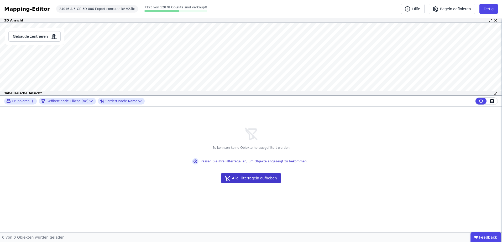
click at [248, 179] on button "Alle Filterregeln aufheben" at bounding box center [251, 178] width 60 height 10
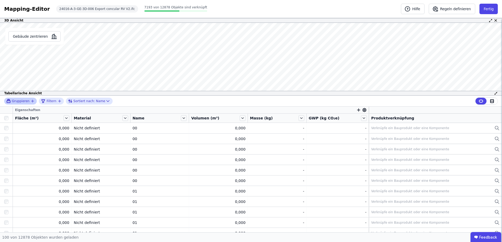
click at [15, 98] on div "Gruppieren" at bounding box center [20, 101] width 33 height 7
click at [23, 101] on span "Gruppieren" at bounding box center [21, 101] width 18 height 4
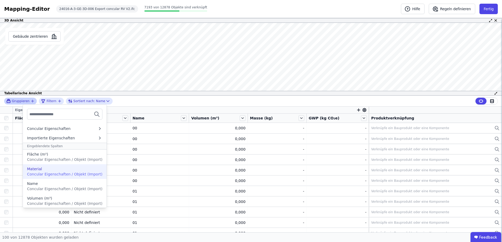
click at [52, 177] on div "Material Concular Eigenschaften / Objekt (Import)" at bounding box center [64, 172] width 75 height 10
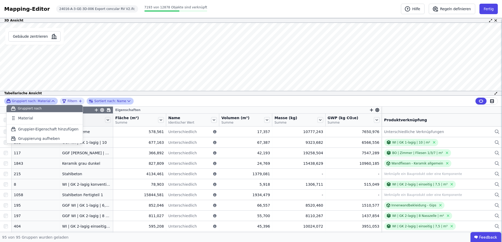
click at [118, 98] on div "Sortiert nach: Name" at bounding box center [107, 101] width 37 height 6
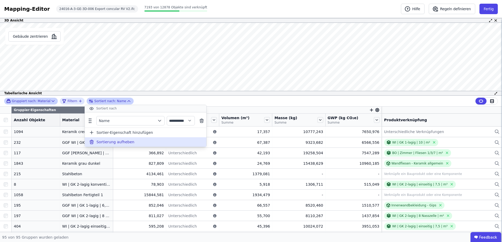
click at [124, 144] on span "Sortierung aufheben" at bounding box center [115, 142] width 38 height 5
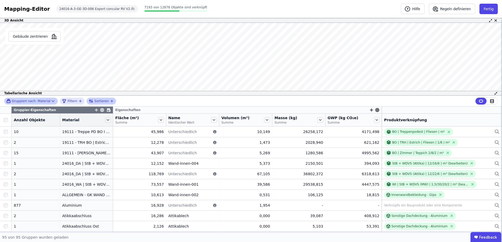
scroll to position [35, 0]
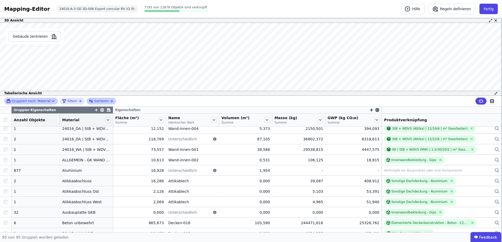
click at [46, 101] on div "Gruppiert nach: Material" at bounding box center [28, 101] width 44 height 4
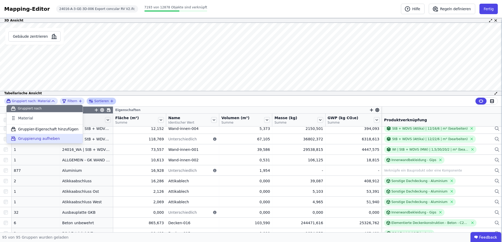
click at [41, 139] on span "Gruppierung aufheben" at bounding box center [39, 138] width 42 height 5
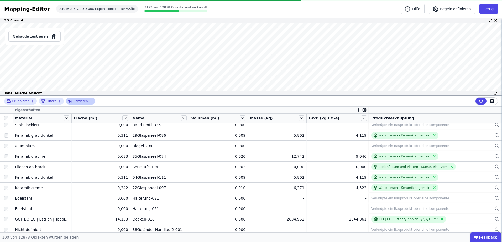
scroll to position [31, 0]
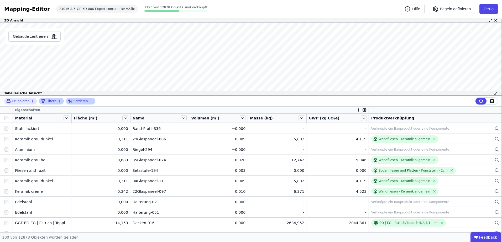
click at [52, 101] on span "Filtern" at bounding box center [51, 101] width 10 height 4
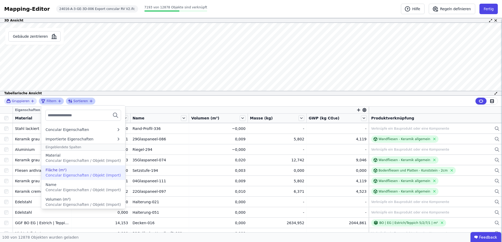
click at [70, 172] on div "Fläche (m²)" at bounding box center [82, 170] width 75 height 5
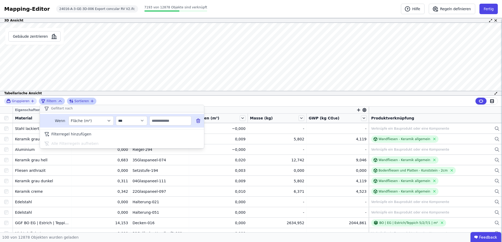
click at [161, 120] on input "text" at bounding box center [170, 120] width 41 height 9
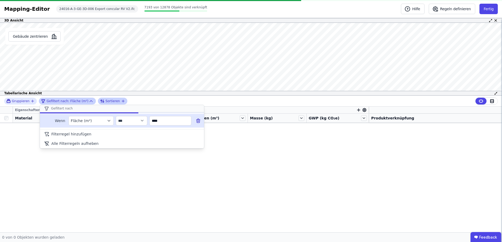
scroll to position [0, 0]
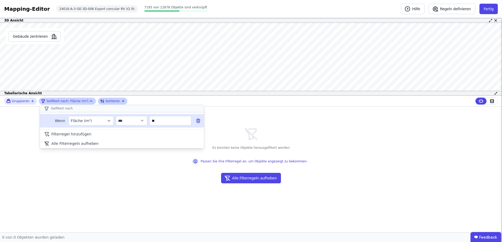
type input "*"
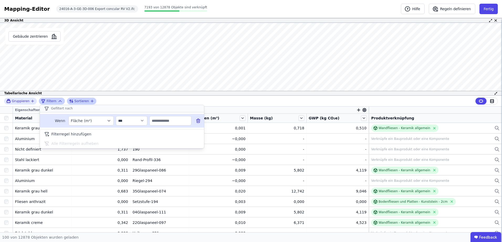
click at [109, 122] on icon "filter_by" at bounding box center [109, 121] width 5 height 5
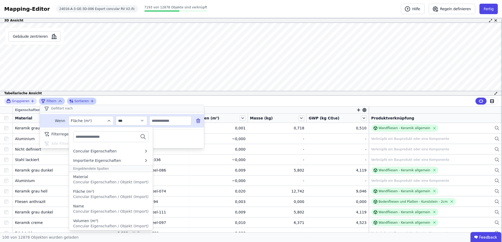
click at [109, 122] on icon "filter_by" at bounding box center [109, 121] width 5 height 5
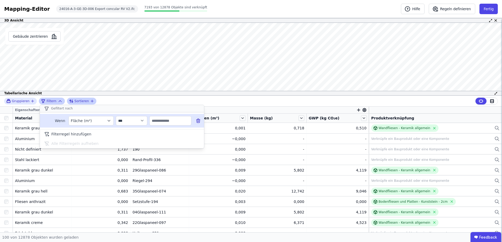
click at [197, 120] on icon at bounding box center [198, 120] width 5 height 5
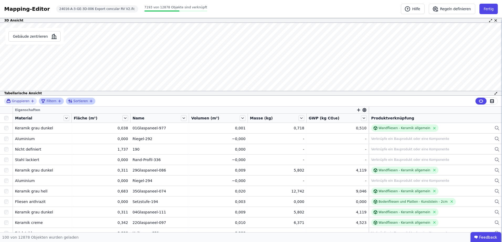
click at [57, 101] on icon "filter_by" at bounding box center [59, 101] width 4 height 4
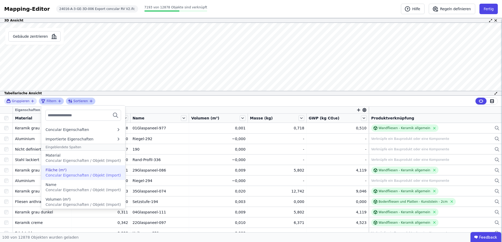
click at [57, 172] on div "Fläche (m²)" at bounding box center [55, 170] width 21 height 5
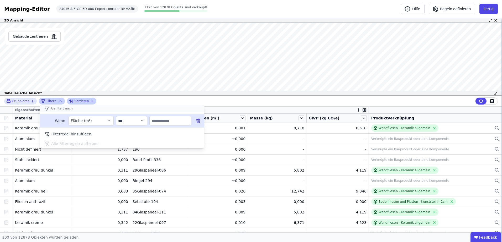
click at [198, 120] on icon at bounding box center [198, 120] width 5 height 5
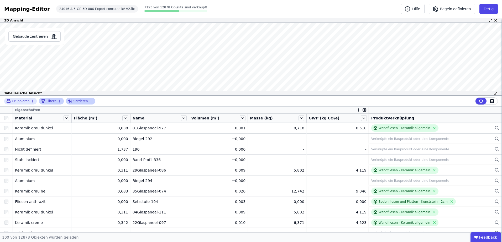
click at [78, 101] on span "Sortieren" at bounding box center [80, 101] width 14 height 4
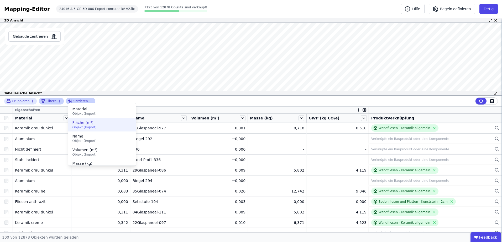
click at [76, 125] on span "Objekt (Import)" at bounding box center [101, 127] width 59 height 4
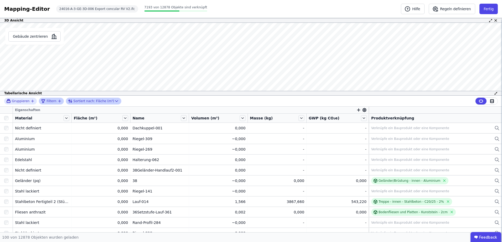
click at [92, 106] on div "Gruppieren Filtern Sortiert nach: Fläche (m²)" at bounding box center [251, 101] width 502 height 11
click at [96, 102] on div "Sortiert nach: Fläche (m²)" at bounding box center [91, 101] width 46 height 6
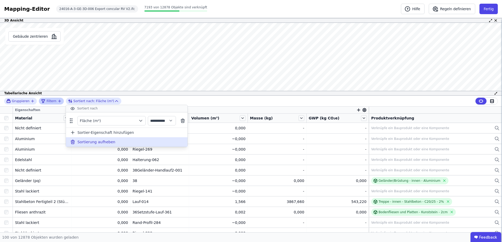
click at [98, 141] on span "Sortierung aufheben" at bounding box center [96, 142] width 38 height 5
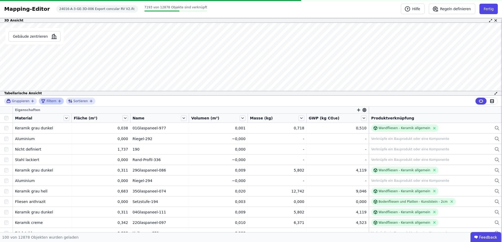
click at [49, 100] on span "Filtern" at bounding box center [51, 101] width 10 height 4
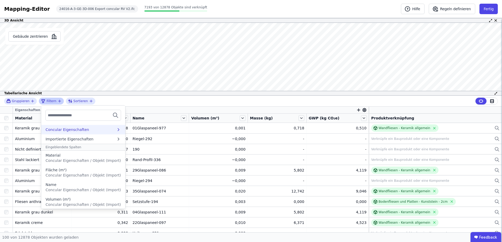
click at [47, 128] on div "Concular Eigenschaften" at bounding box center [67, 129] width 44 height 5
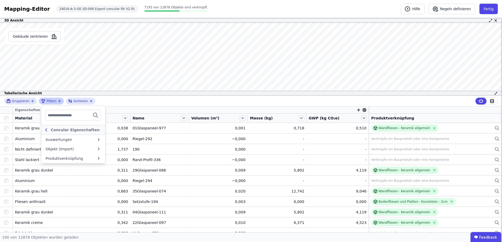
click at [46, 129] on icon at bounding box center [46, 130] width 6 height 6
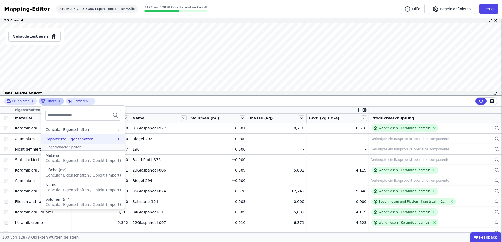
click at [62, 138] on div "Importierte Eigenschaften" at bounding box center [69, 139] width 48 height 5
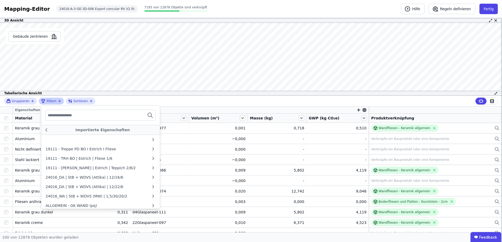
click at [71, 114] on input "text" at bounding box center [67, 115] width 39 height 9
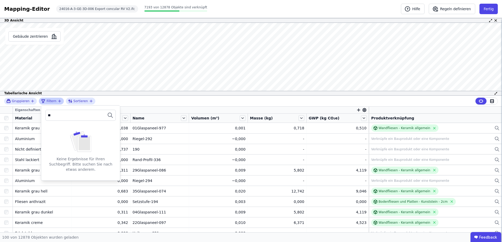
type input "*"
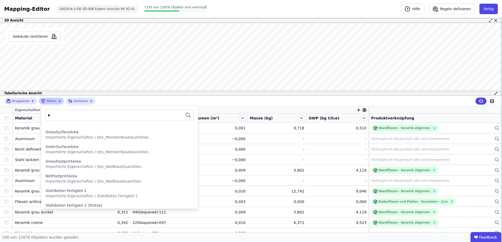
scroll to position [1208, 0]
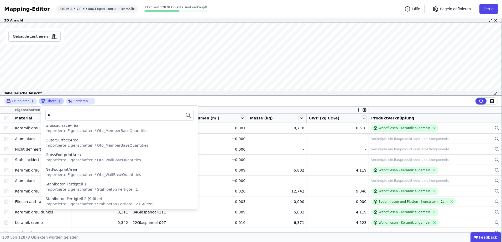
drag, startPoint x: 50, startPoint y: 115, endPoint x: 41, endPoint y: 115, distance: 8.1
click at [41, 115] on div "*" at bounding box center [119, 115] width 156 height 19
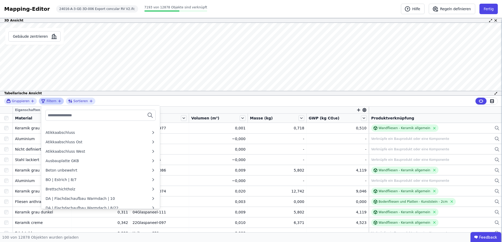
scroll to position [0, 0]
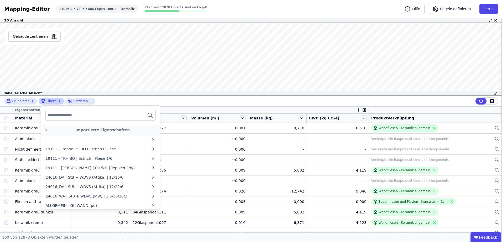
click at [46, 130] on icon at bounding box center [47, 130] width 2 height 3
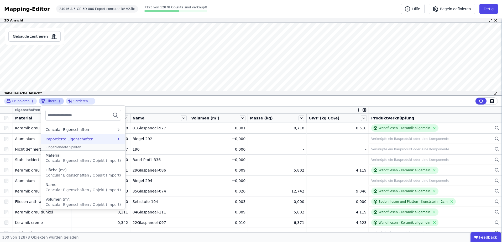
click at [49, 138] on div "Importierte Eigenschaften" at bounding box center [69, 139] width 48 height 5
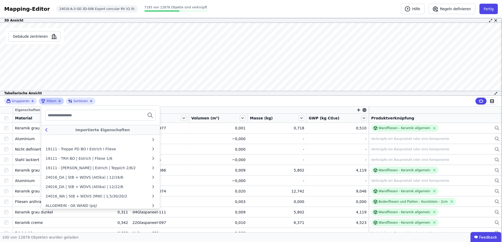
click at [46, 129] on icon at bounding box center [46, 130] width 6 height 6
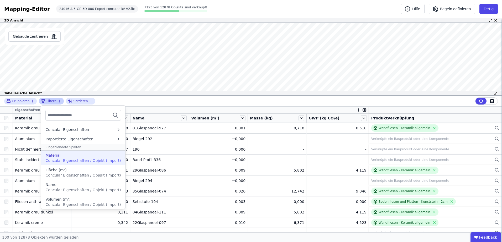
click at [82, 160] on span "Concular Eigenschaften / Objekt (Import)" at bounding box center [82, 161] width 75 height 4
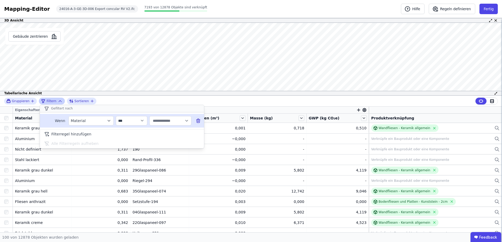
click at [182, 120] on input "text" at bounding box center [168, 120] width 33 height 9
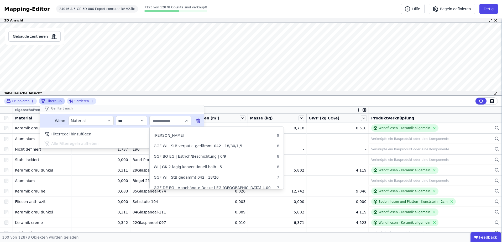
scroll to position [462, 0]
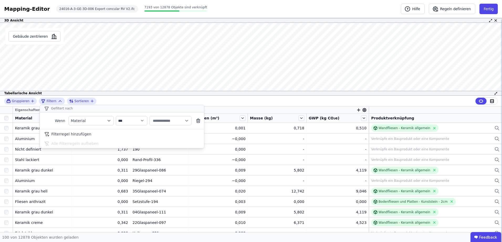
drag, startPoint x: 198, startPoint y: 120, endPoint x: 148, endPoint y: 112, distance: 50.6
click at [198, 120] on icon at bounding box center [198, 120] width 5 height 5
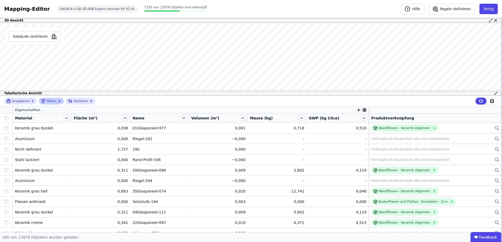
click at [54, 99] on span "Filtern" at bounding box center [51, 101] width 10 height 4
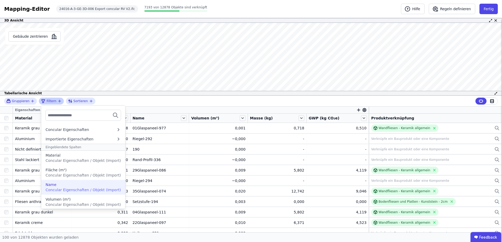
click at [71, 188] on span "Concular Eigenschaften / Objekt (Import)" at bounding box center [82, 190] width 75 height 4
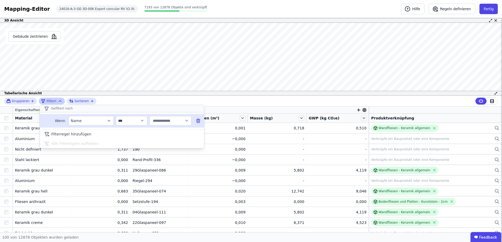
click at [175, 119] on input "text" at bounding box center [168, 120] width 33 height 9
click at [138, 122] on select "**********" at bounding box center [131, 120] width 31 height 9
select select "********"
click at [116, 116] on select "**********" at bounding box center [131, 120] width 31 height 9
click at [168, 124] on input "text" at bounding box center [168, 120] width 33 height 9
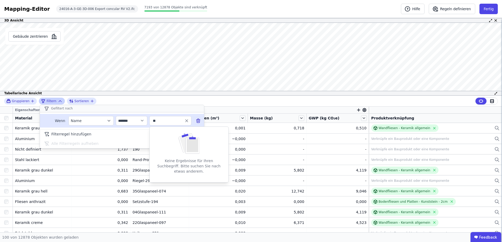
type input "*"
click at [199, 119] on icon at bounding box center [198, 120] width 5 height 5
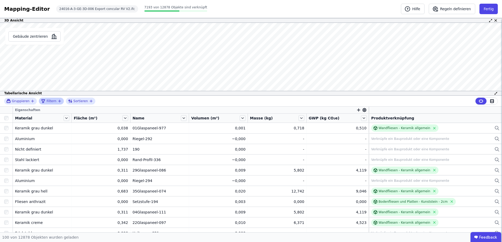
click at [55, 101] on div "Filtern" at bounding box center [49, 101] width 16 height 6
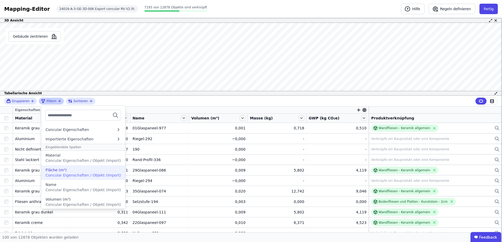
click at [82, 171] on div "Fläche (m²)" at bounding box center [82, 170] width 75 height 5
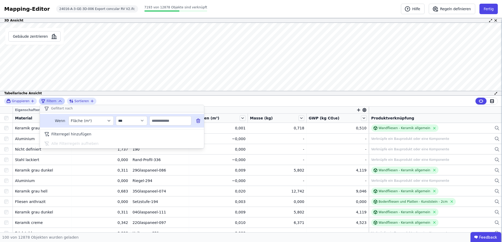
click at [166, 121] on input "text" at bounding box center [170, 120] width 41 height 9
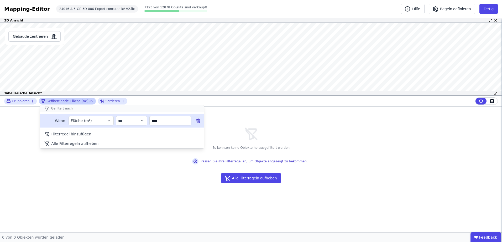
type input "****"
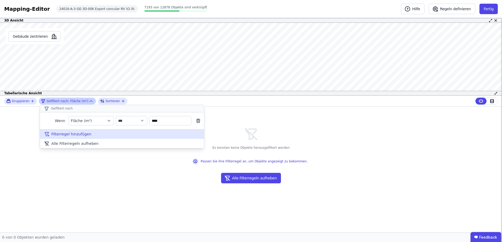
click at [127, 135] on div "Filterregel hinzufügen" at bounding box center [122, 134] width 164 height 9
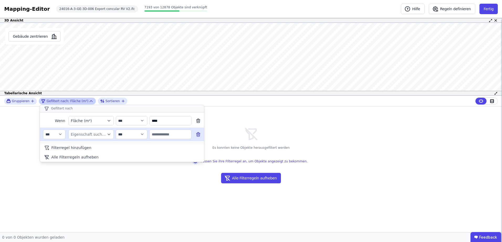
click at [201, 134] on div "**********" at bounding box center [122, 135] width 164 height 14
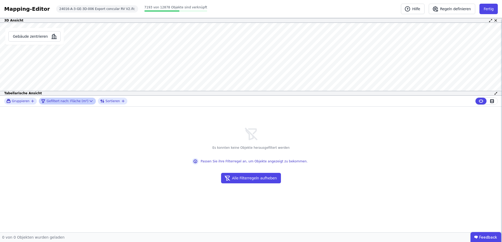
click at [207, 187] on div "Es konnten keine Objekte herausgefiltert werden Passen Sie ihre FIlterregel an,…" at bounding box center [250, 170] width 117 height 126
click at [81, 100] on div "Gefiltert nach: Fläche (m²)" at bounding box center [64, 101] width 47 height 6
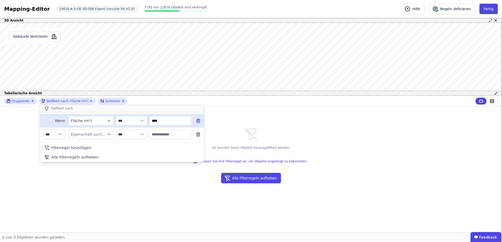
click at [196, 120] on icon at bounding box center [198, 120] width 5 height 5
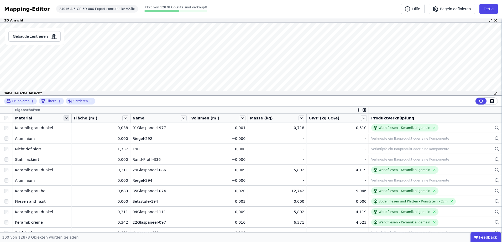
scroll to position [0, 0]
click at [57, 103] on icon "filter_by" at bounding box center [59, 101] width 4 height 4
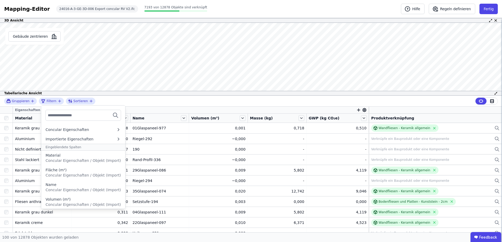
click at [57, 103] on icon "filter_by" at bounding box center [59, 101] width 4 height 4
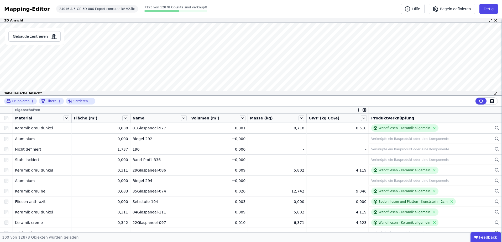
click at [57, 103] on icon "filter_by" at bounding box center [59, 101] width 4 height 4
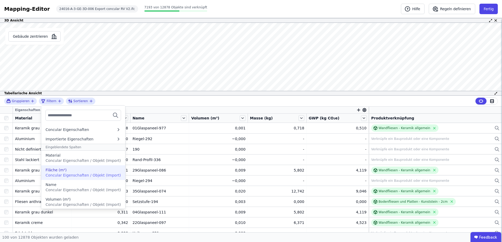
click at [81, 175] on span "Concular Eigenschaften / Objekt (Import)" at bounding box center [82, 175] width 75 height 4
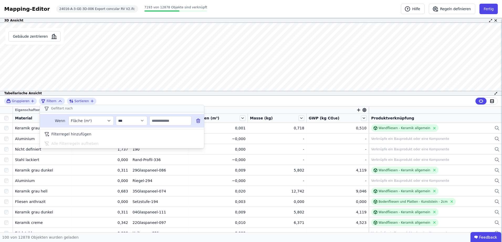
click at [182, 118] on input "text" at bounding box center [170, 120] width 41 height 9
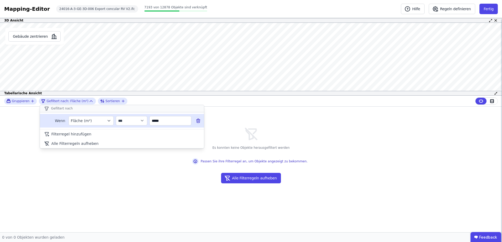
type input "*****"
click at [199, 120] on icon at bounding box center [198, 121] width 3 height 3
